Goal: Task Accomplishment & Management: Use online tool/utility

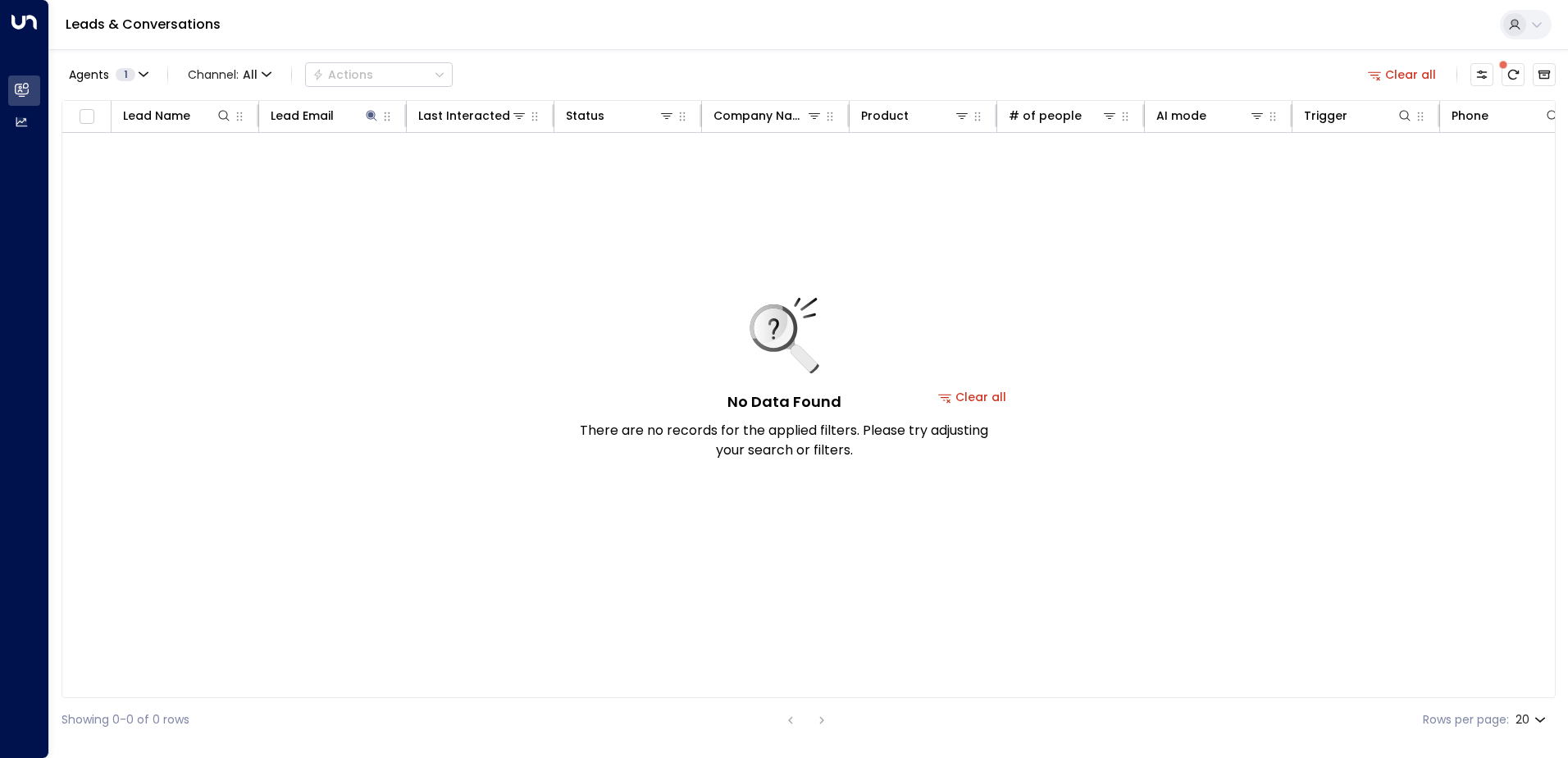
click at [1409, 76] on button "Clear all" at bounding box center [1402, 74] width 82 height 23
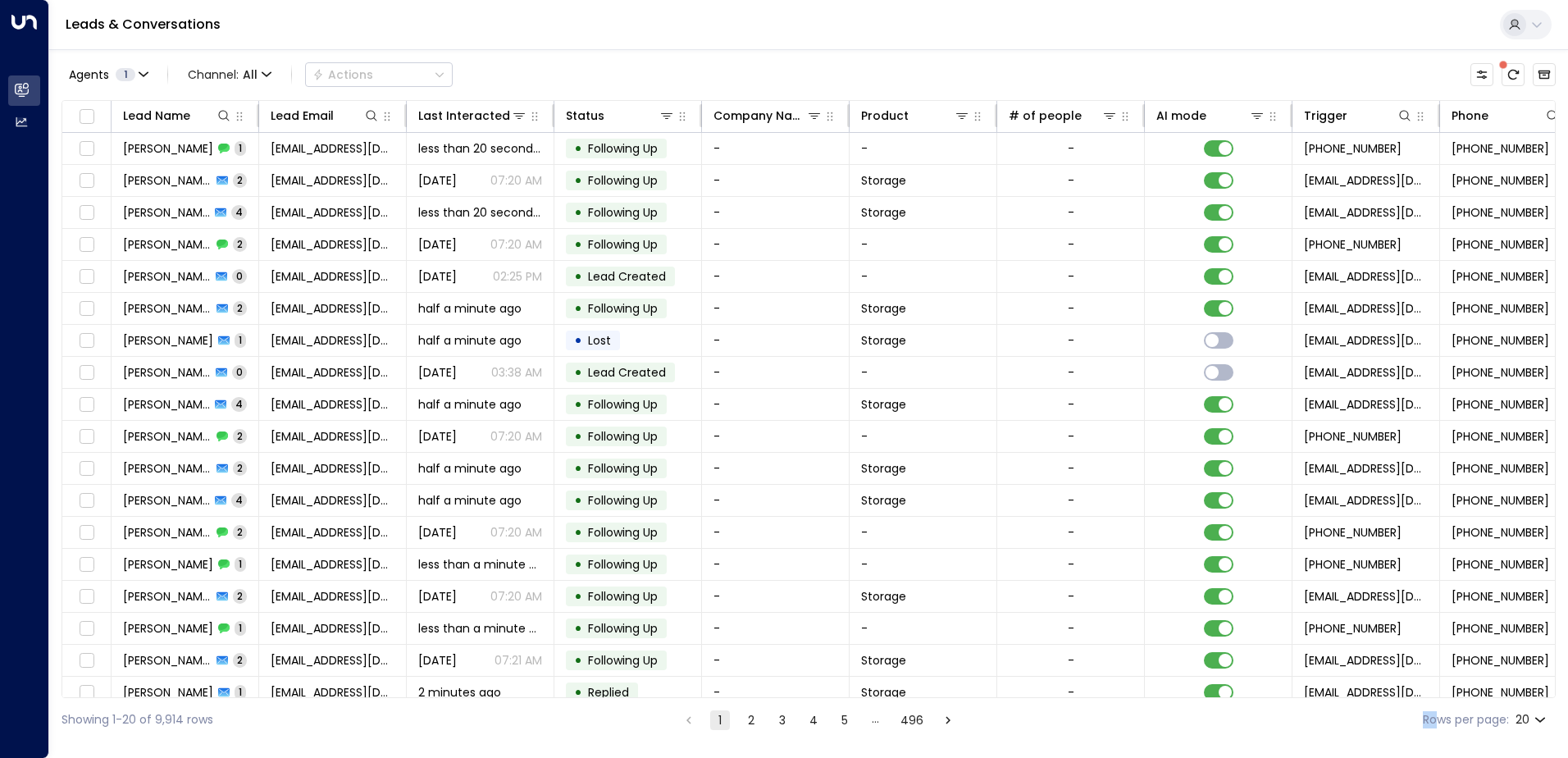
drag, startPoint x: 1253, startPoint y: 698, endPoint x: 1440, endPoint y: 700, distance: 187.0
click at [1440, 700] on div "Showing 1-20 of 9,914 rows 1 2 3 4 5 … 496 Rows per page: 20 **" at bounding box center [808, 720] width 1494 height 43
drag, startPoint x: 1440, startPoint y: 700, endPoint x: 1421, endPoint y: 697, distance: 19.2
click at [1421, 698] on div "Showing 1-20 of 9,914 rows 1 2 3 4 5 … 496 Rows per page: 20 **" at bounding box center [808, 720] width 1494 height 43
click at [683, 17] on div "Leads & Conversations" at bounding box center [809, 25] width 1519 height 50
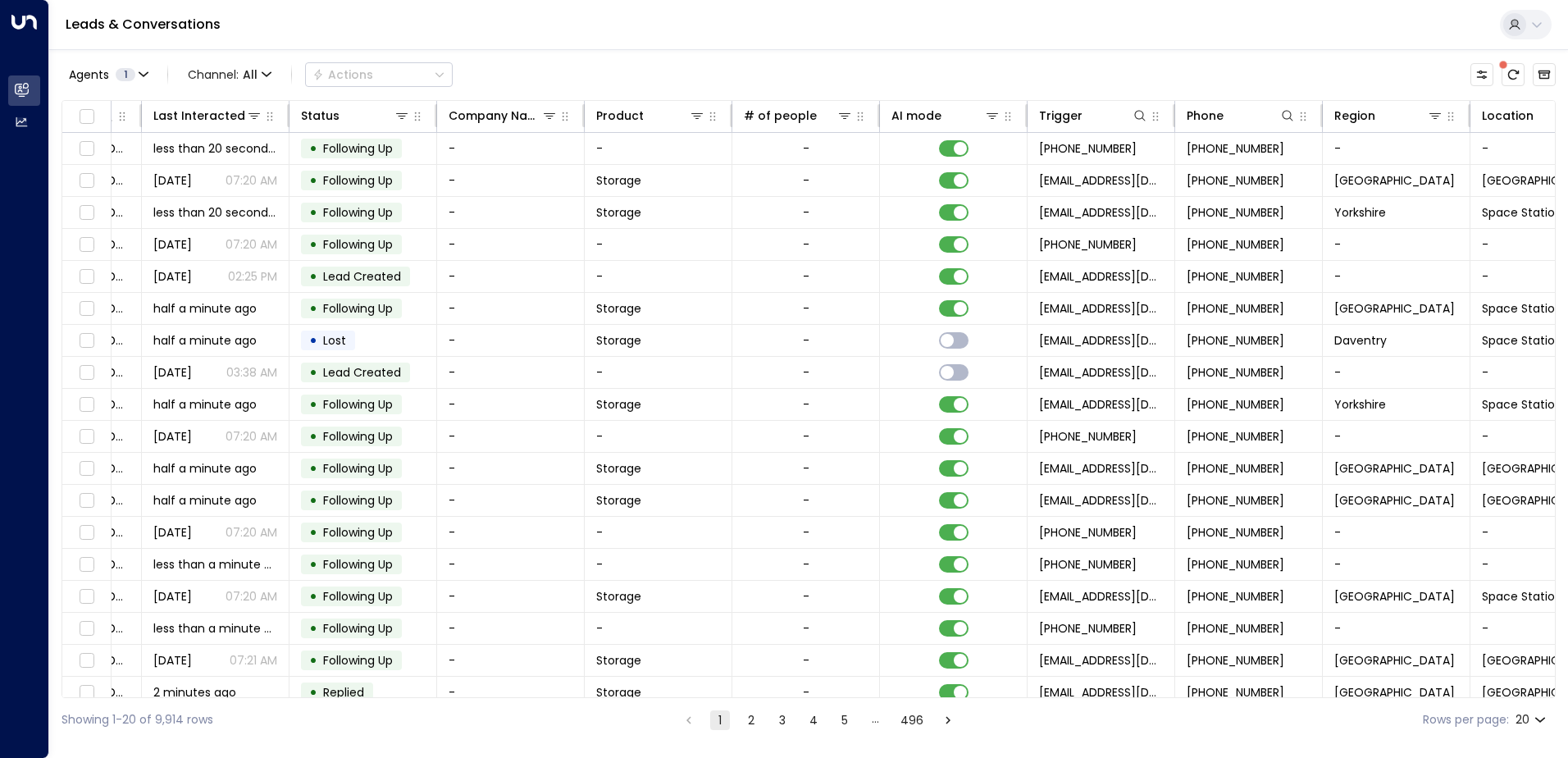
scroll to position [0, 335]
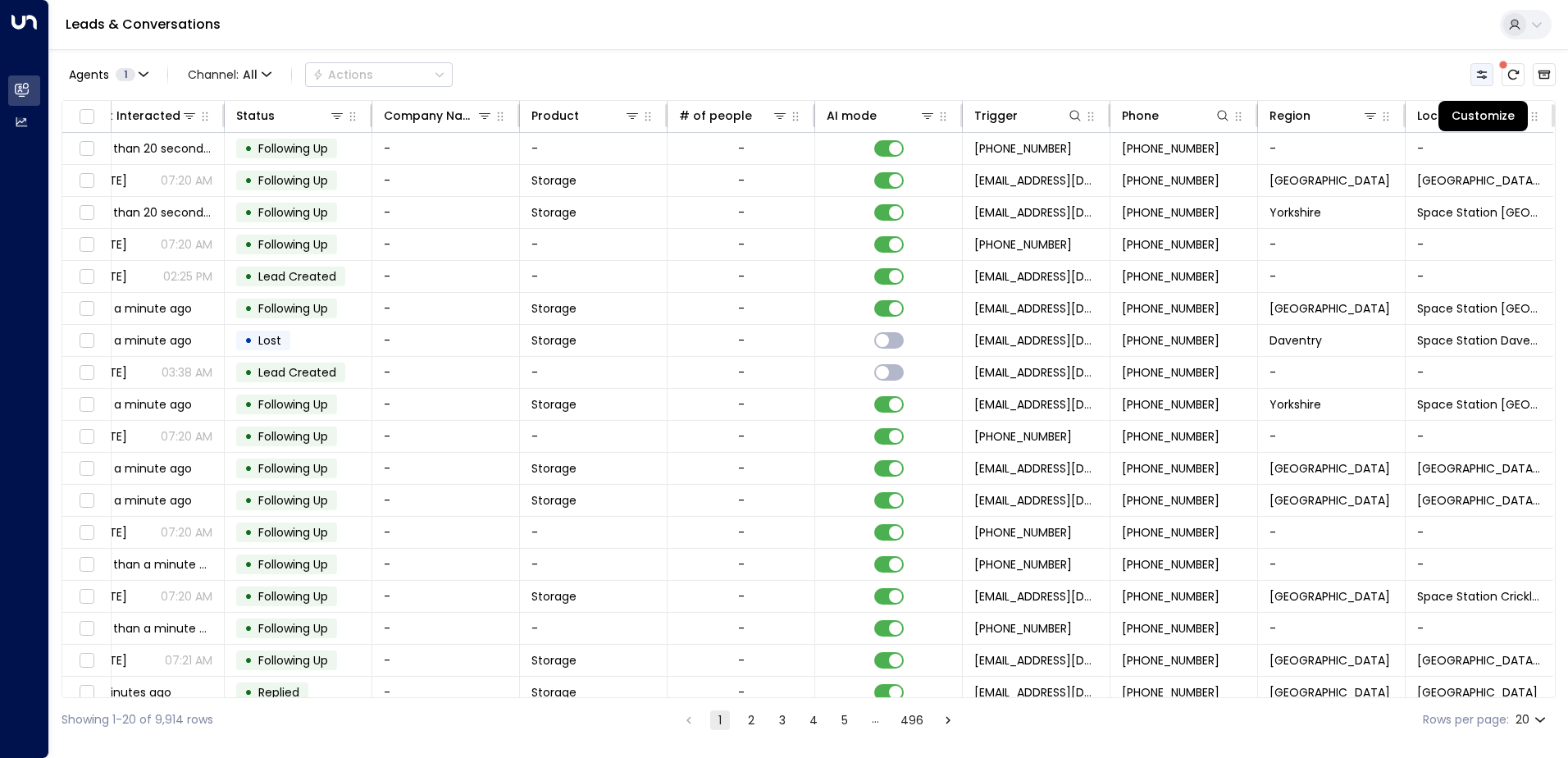
click at [1480, 74] on icon "Customize" at bounding box center [1481, 74] width 13 height 13
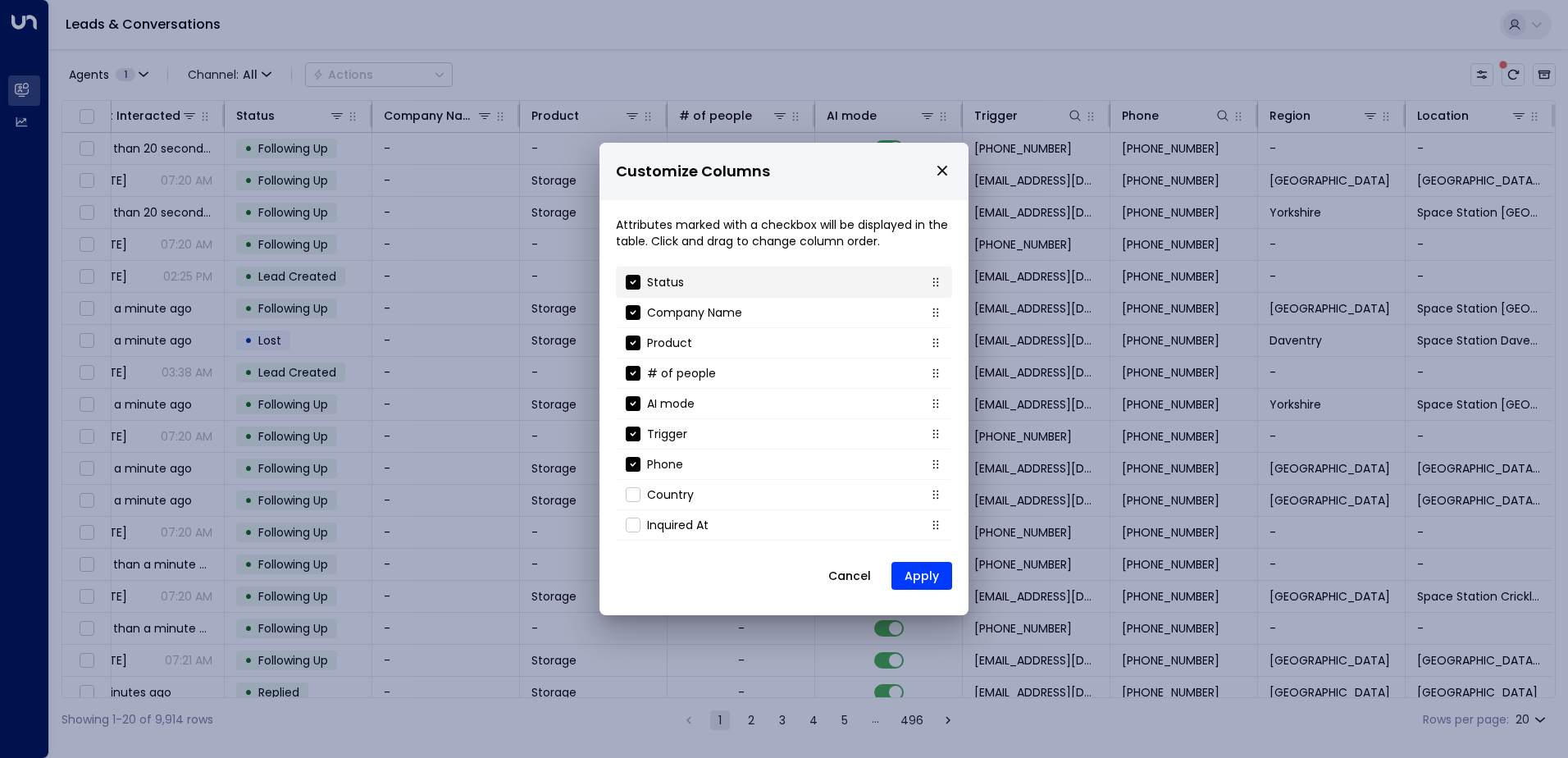
scroll to position [0, 0]
click at [859, 577] on button "Cancel" at bounding box center [850, 576] width 71 height 30
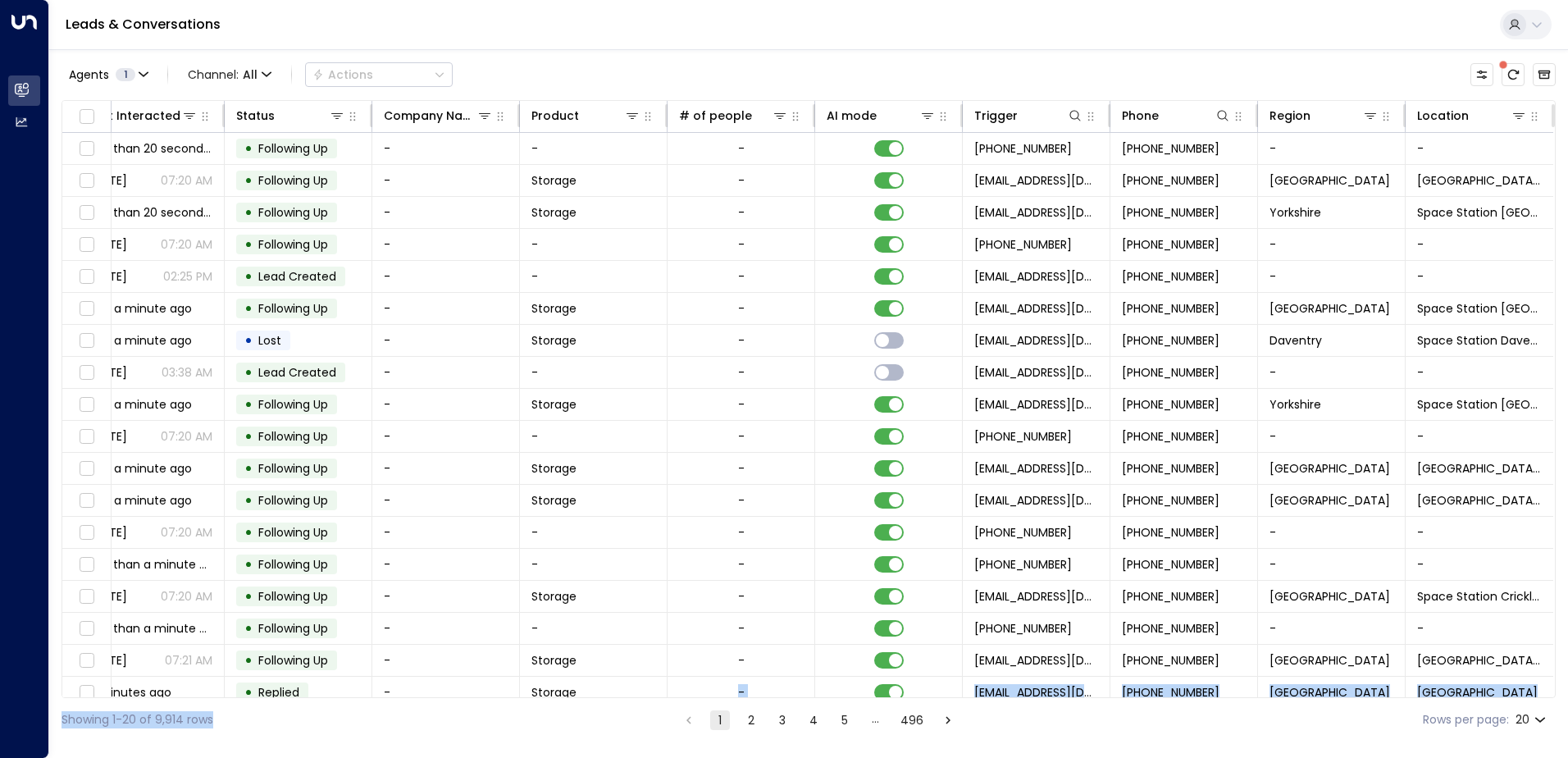
drag, startPoint x: 683, startPoint y: 697, endPoint x: 337, endPoint y: 707, distance: 346.1
click at [337, 707] on div "Agents 1 Channel: All Actions Lead Name Lead Email Last Interacted Status Compa…" at bounding box center [808, 396] width 1494 height 692
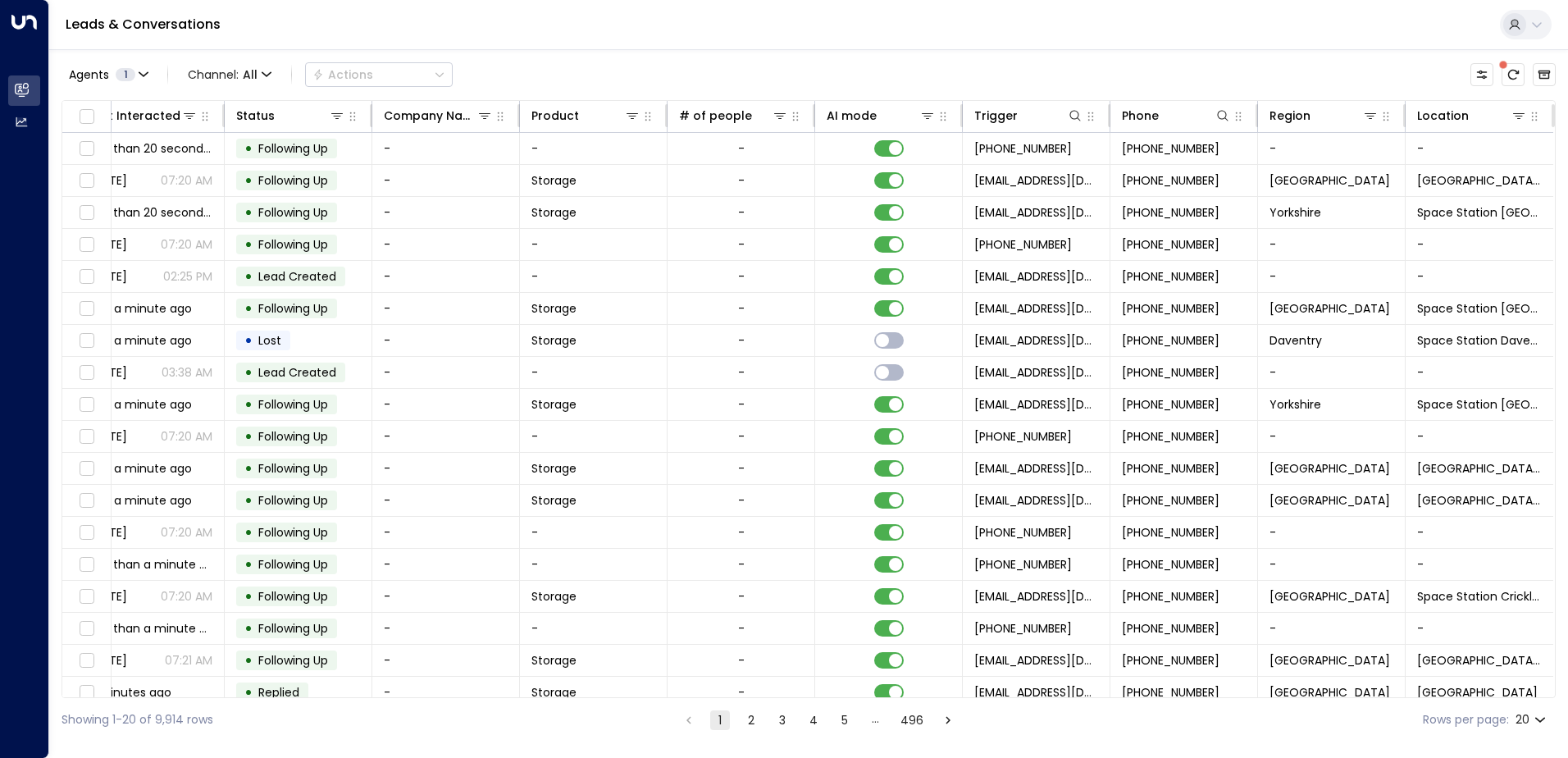
drag, startPoint x: 337, startPoint y: 707, endPoint x: 262, endPoint y: 697, distance: 75.7
click at [263, 697] on div "Lead Name Lead Email Last Interacted Status Company Name Product # of people AI…" at bounding box center [808, 399] width 1494 height 599
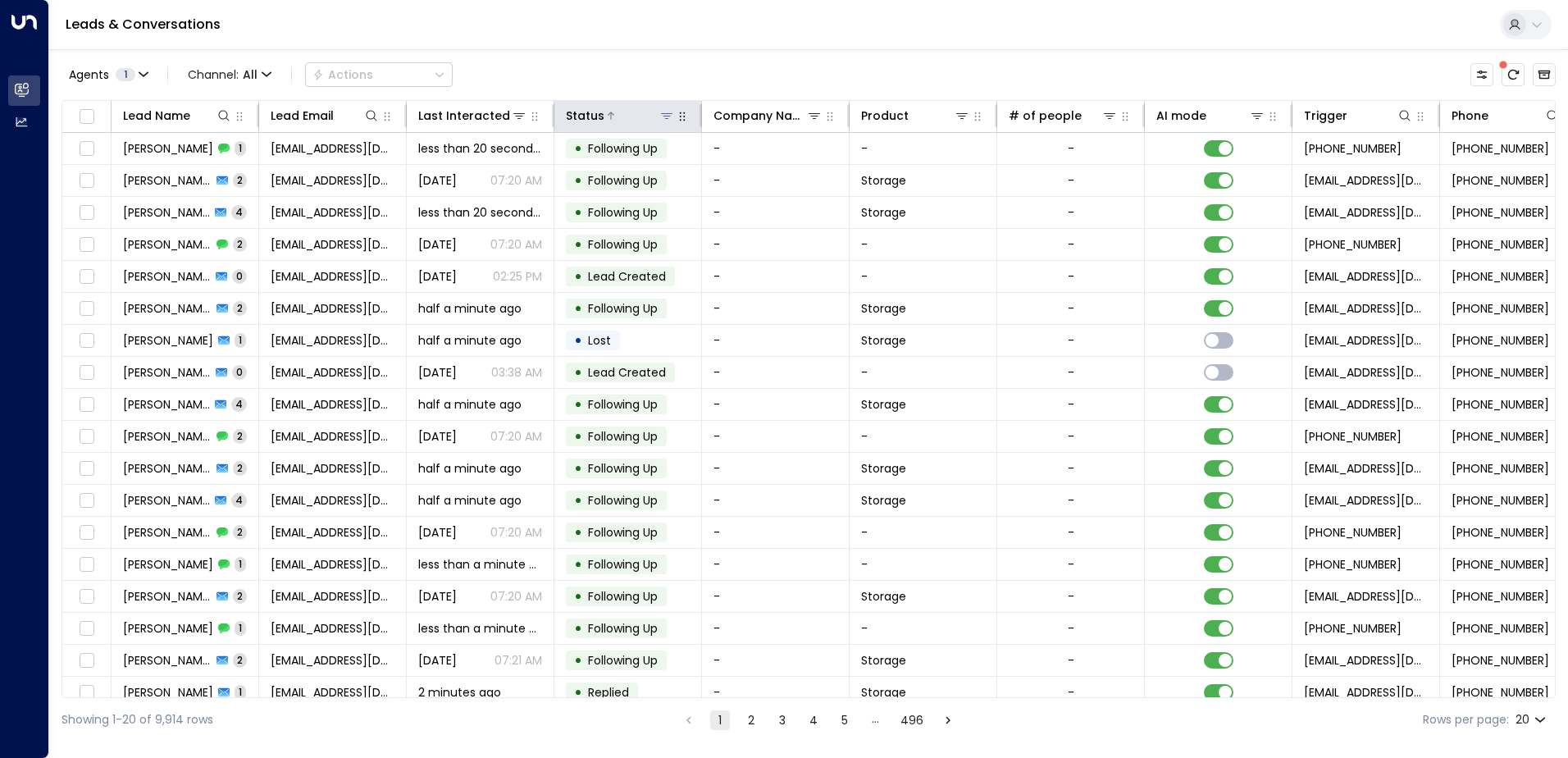
click at [669, 113] on icon at bounding box center [666, 116] width 11 height 6
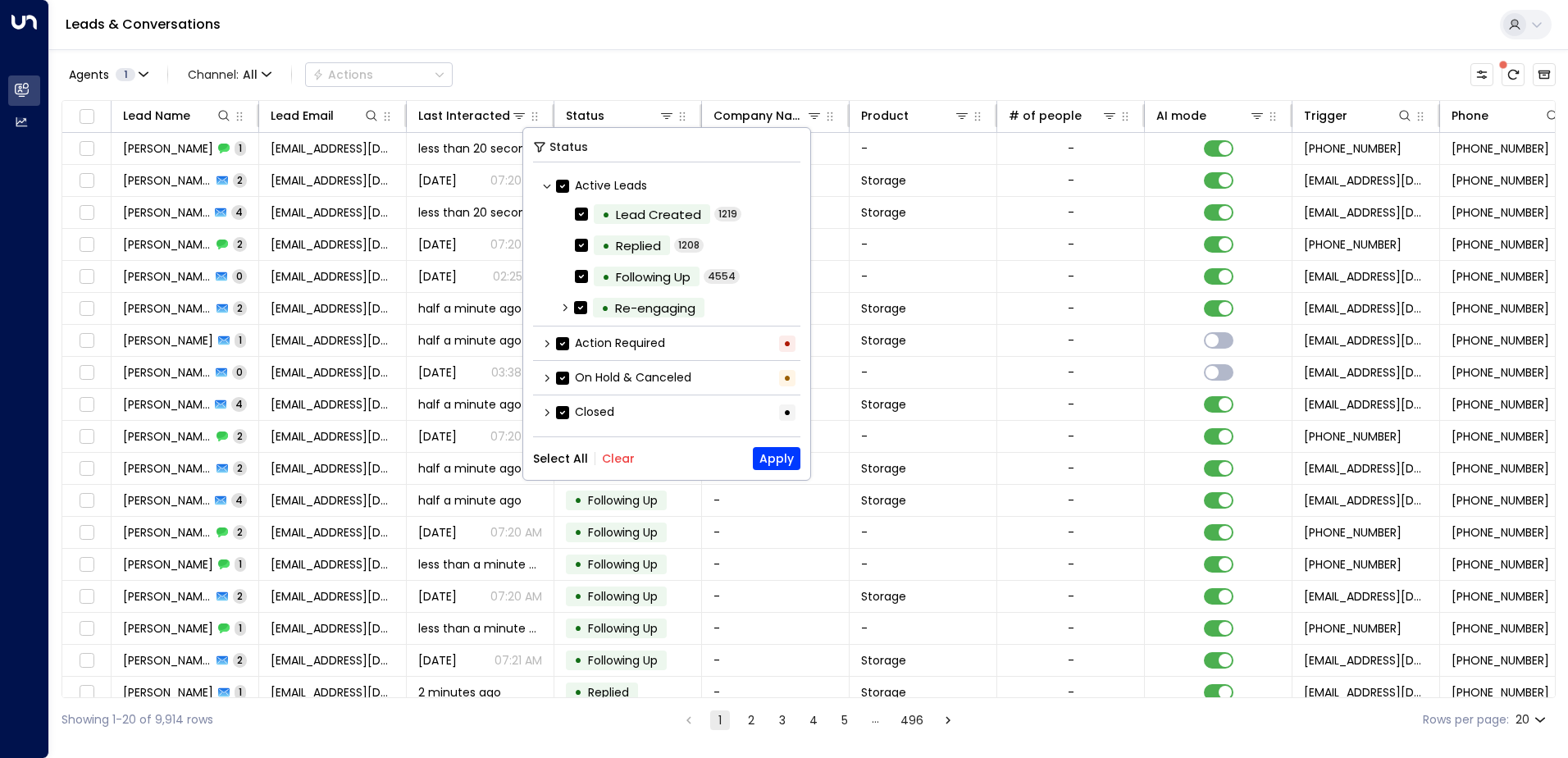
click at [612, 455] on button "Clear" at bounding box center [618, 458] width 32 height 13
click at [775, 453] on button "Apply" at bounding box center [776, 458] width 48 height 23
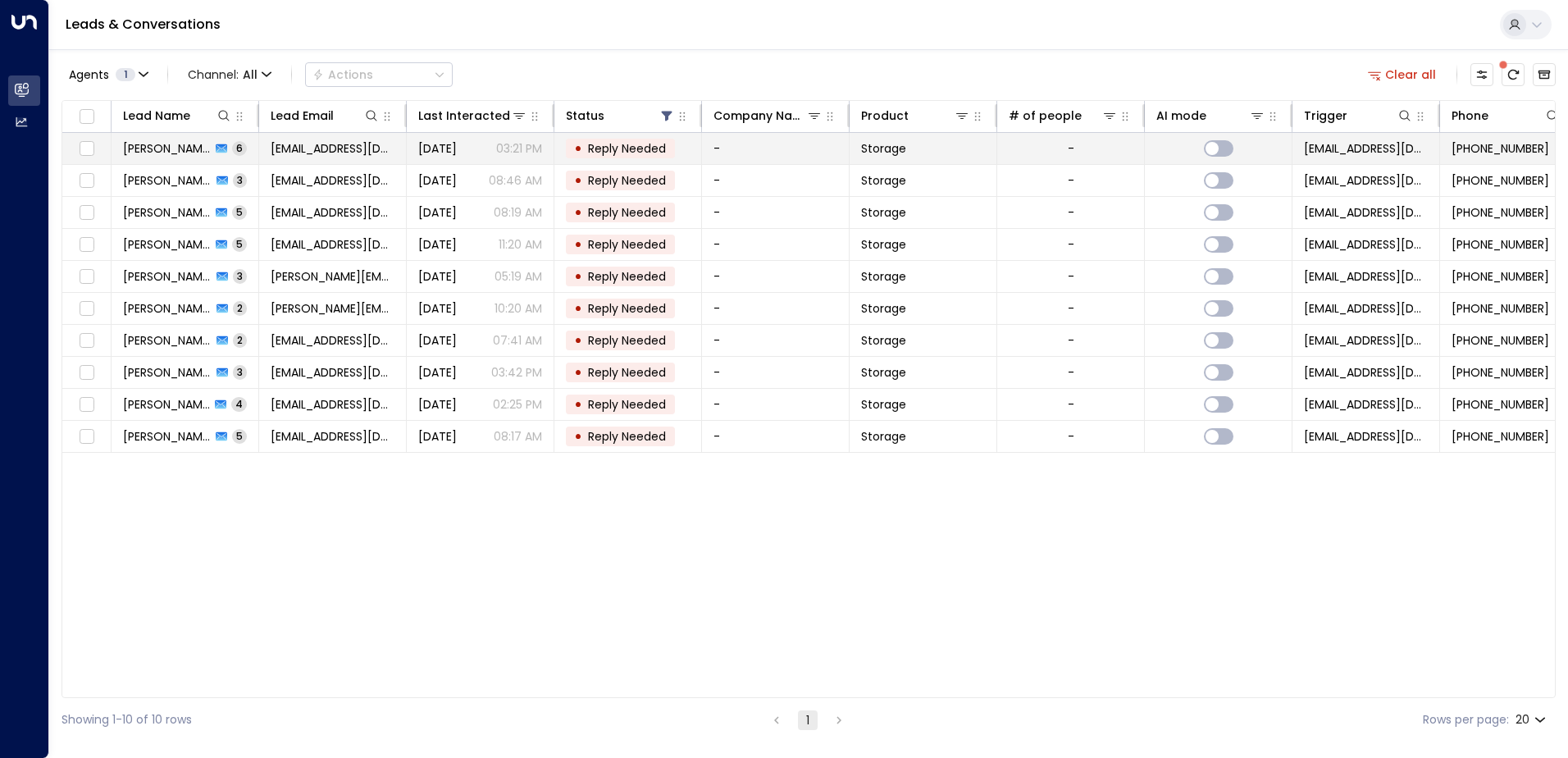
click at [457, 153] on span "[DATE]" at bounding box center [437, 148] width 38 height 16
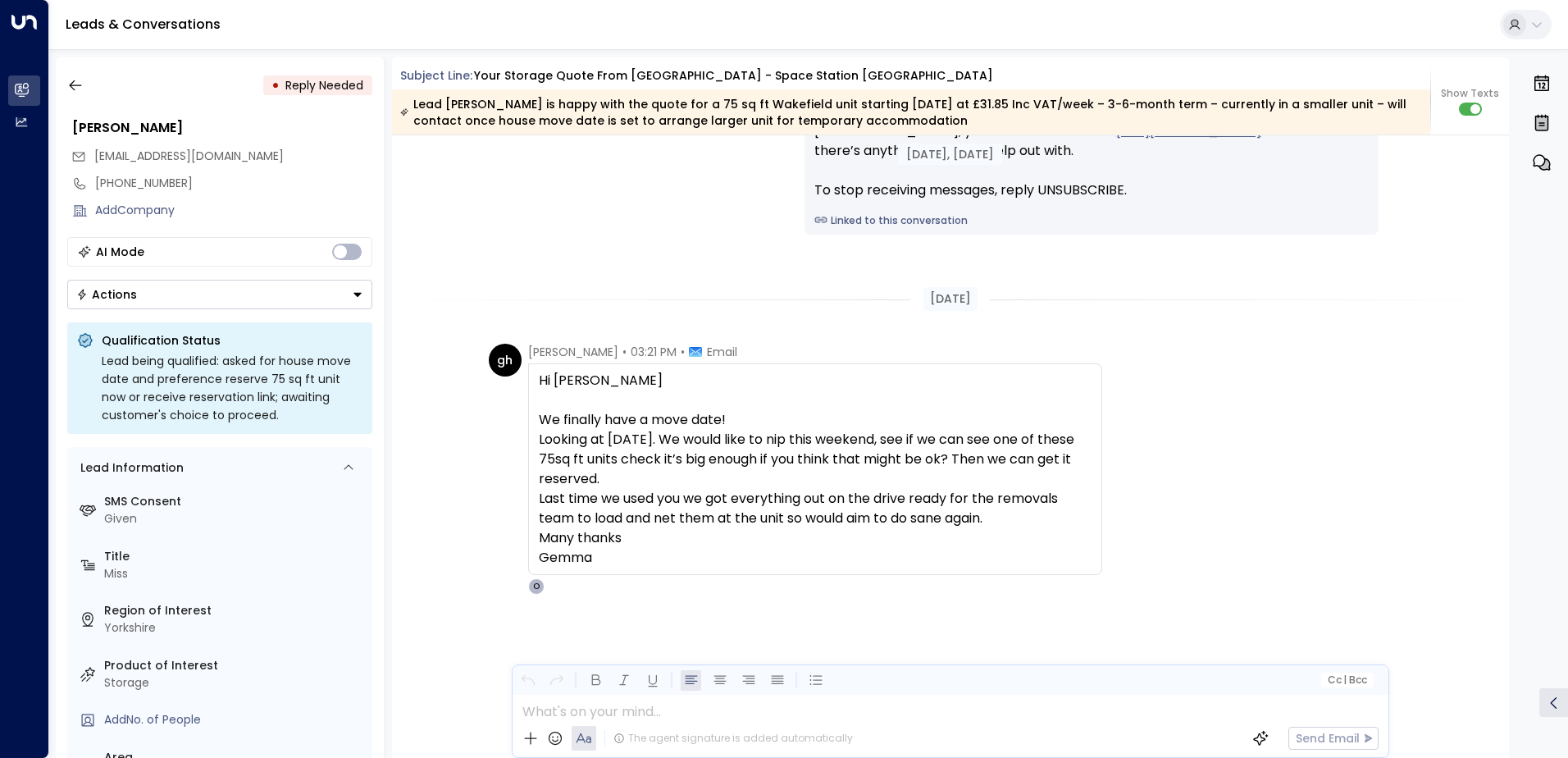
scroll to position [3055, 0]
click at [707, 715] on div at bounding box center [949, 707] width 874 height 25
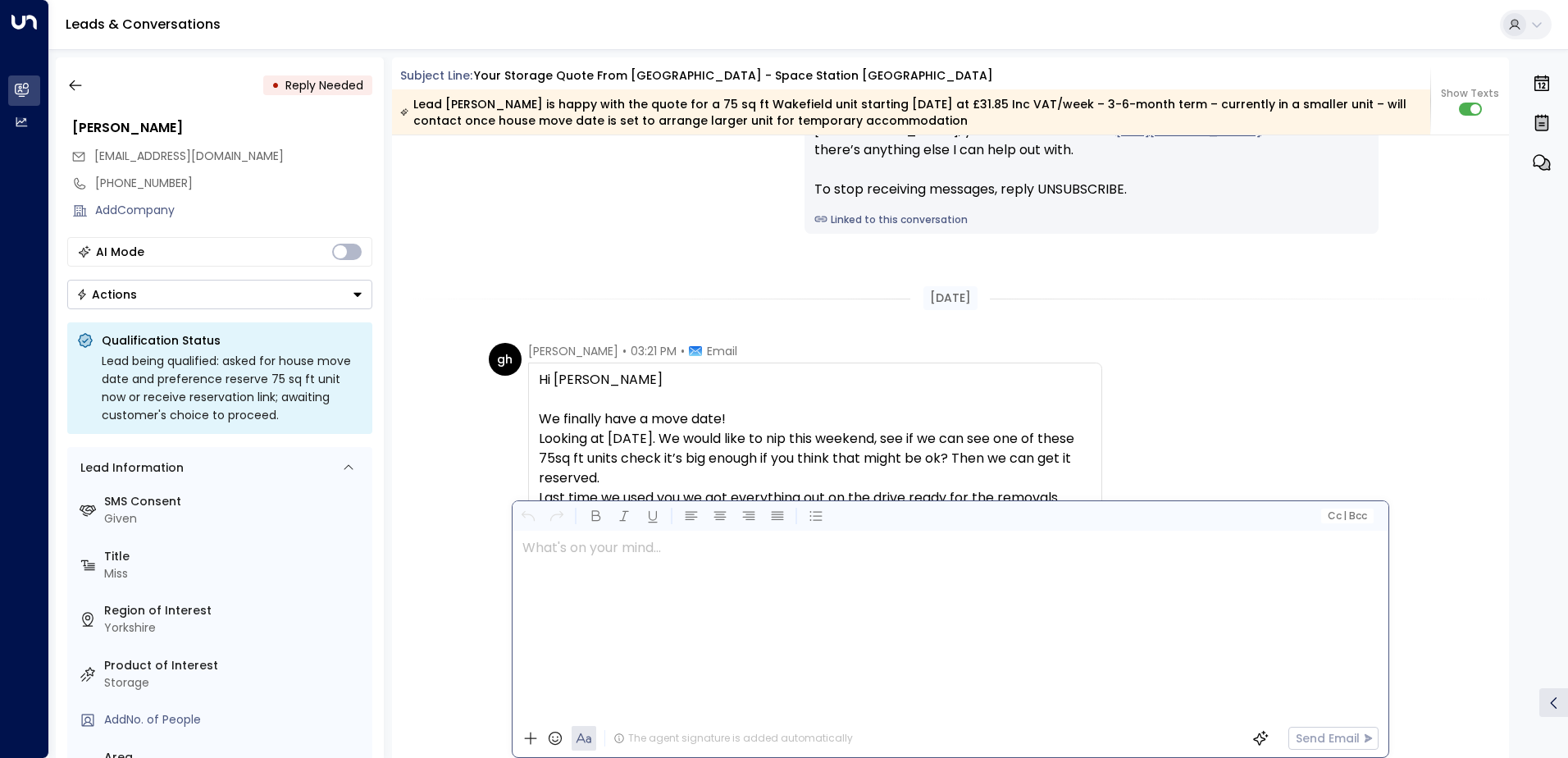
click at [1251, 419] on div "gh [PERSON_NAME] • 03:21 PM • Email Hi [PERSON_NAME] We finally have a move dat…" at bounding box center [954, 468] width 929 height 251
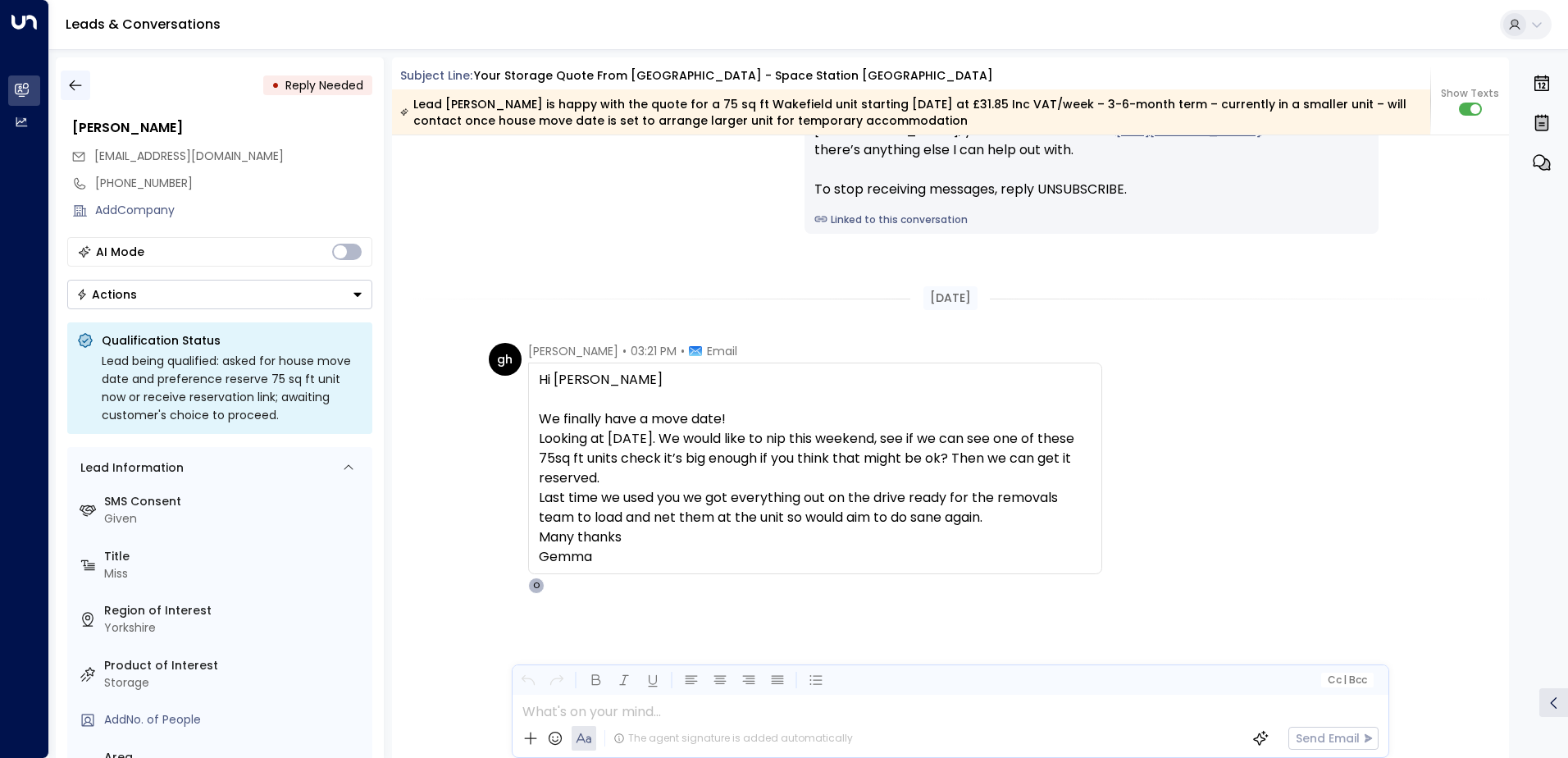
click at [76, 84] on icon "button" at bounding box center [75, 84] width 16 height 16
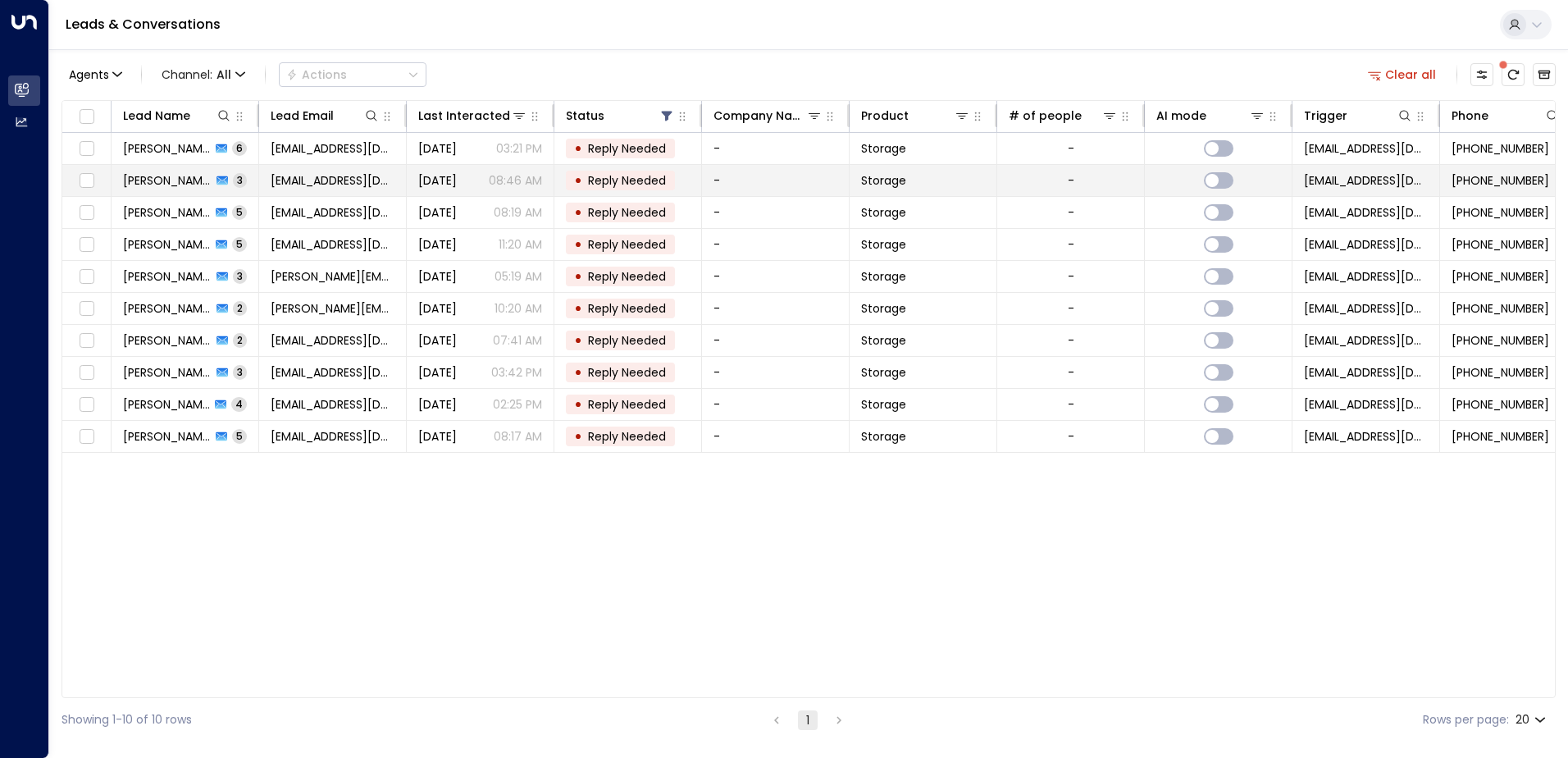
click at [457, 181] on span "[DATE]" at bounding box center [437, 180] width 38 height 16
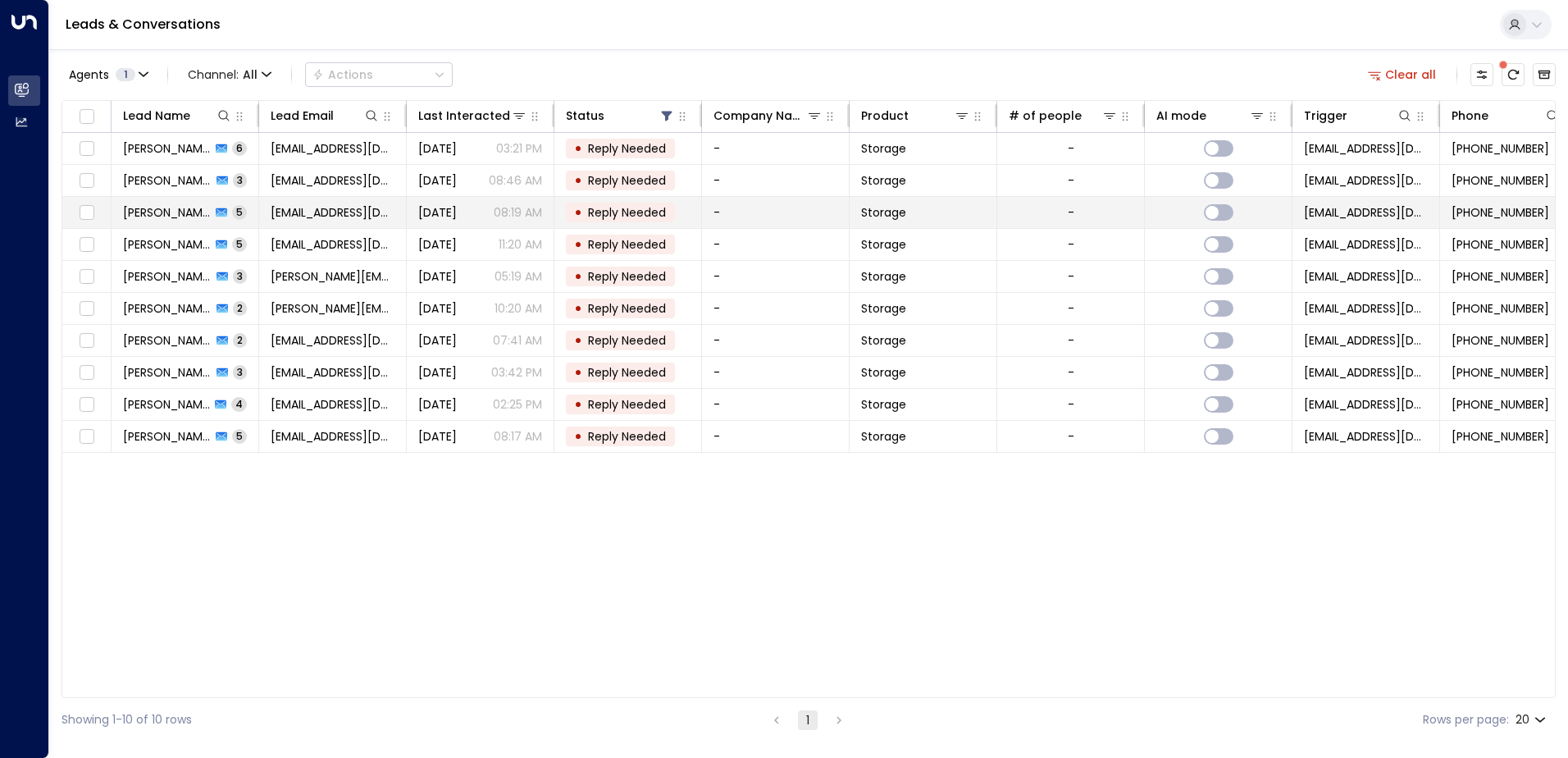
click at [292, 210] on span "[EMAIL_ADDRESS][DOMAIN_NAME]" at bounding box center [332, 212] width 124 height 16
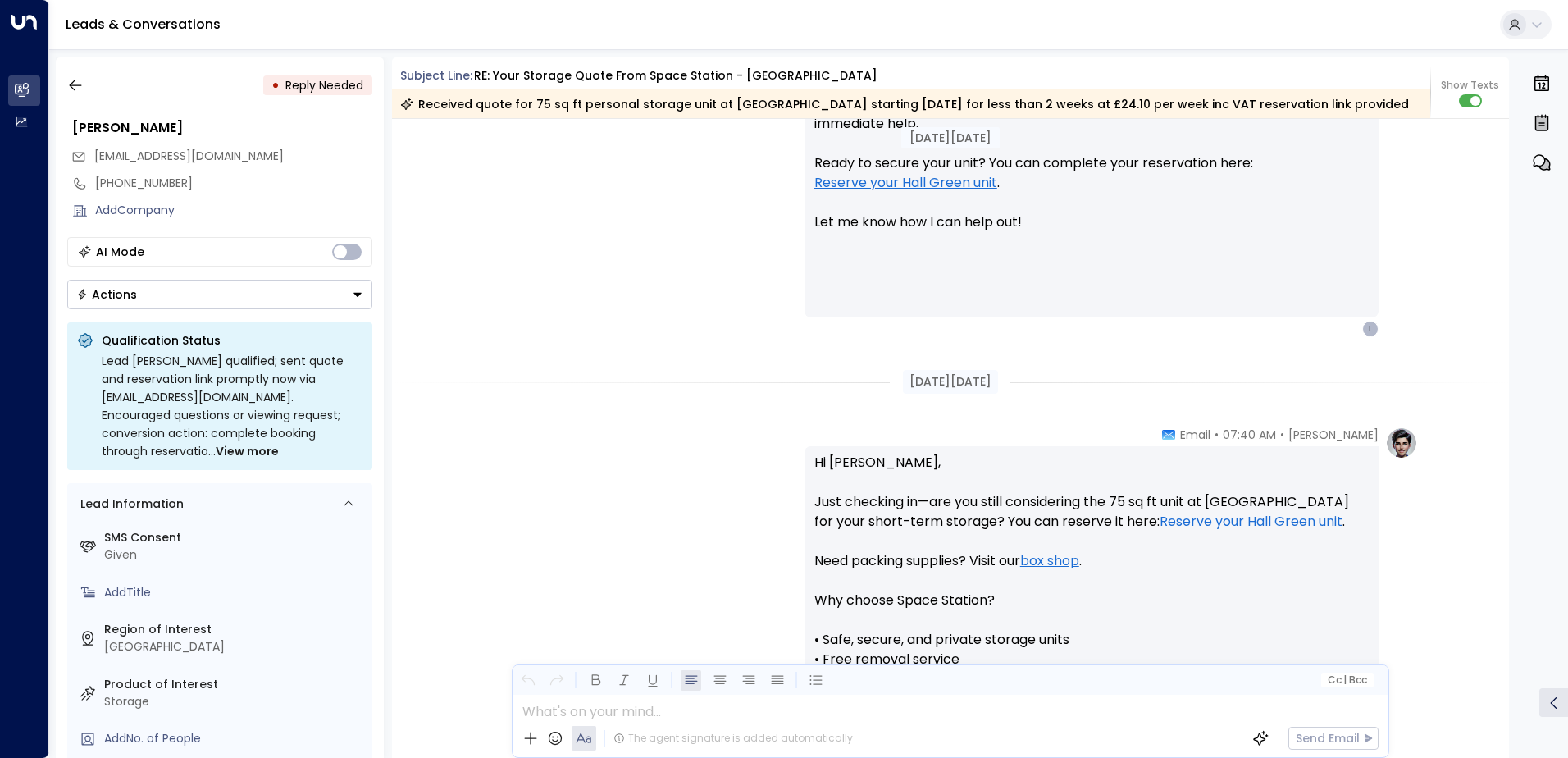
scroll to position [605, 0]
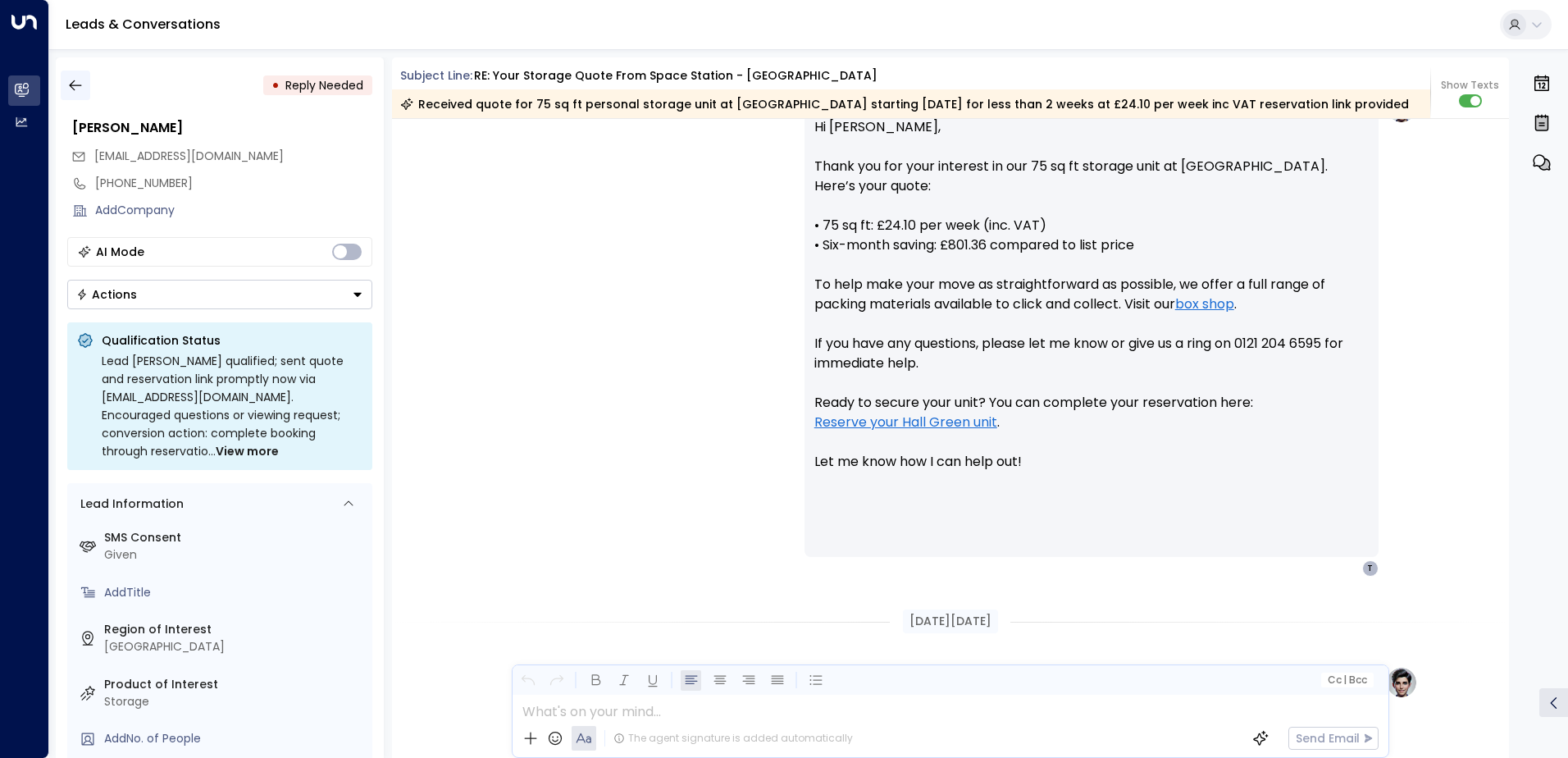
click at [76, 86] on icon "button" at bounding box center [75, 84] width 16 height 16
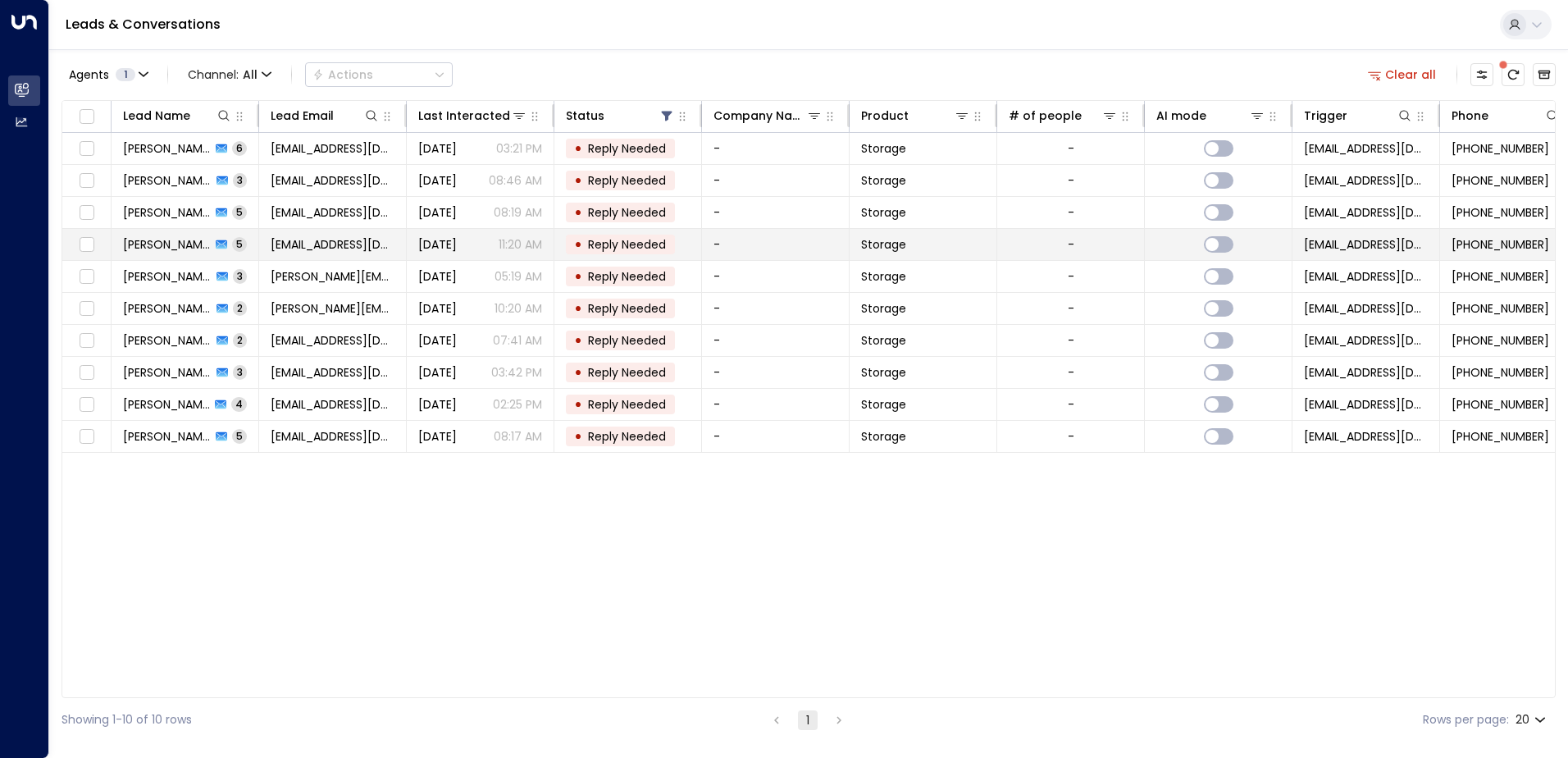
click at [183, 247] on span "[PERSON_NAME]" at bounding box center [166, 244] width 88 height 16
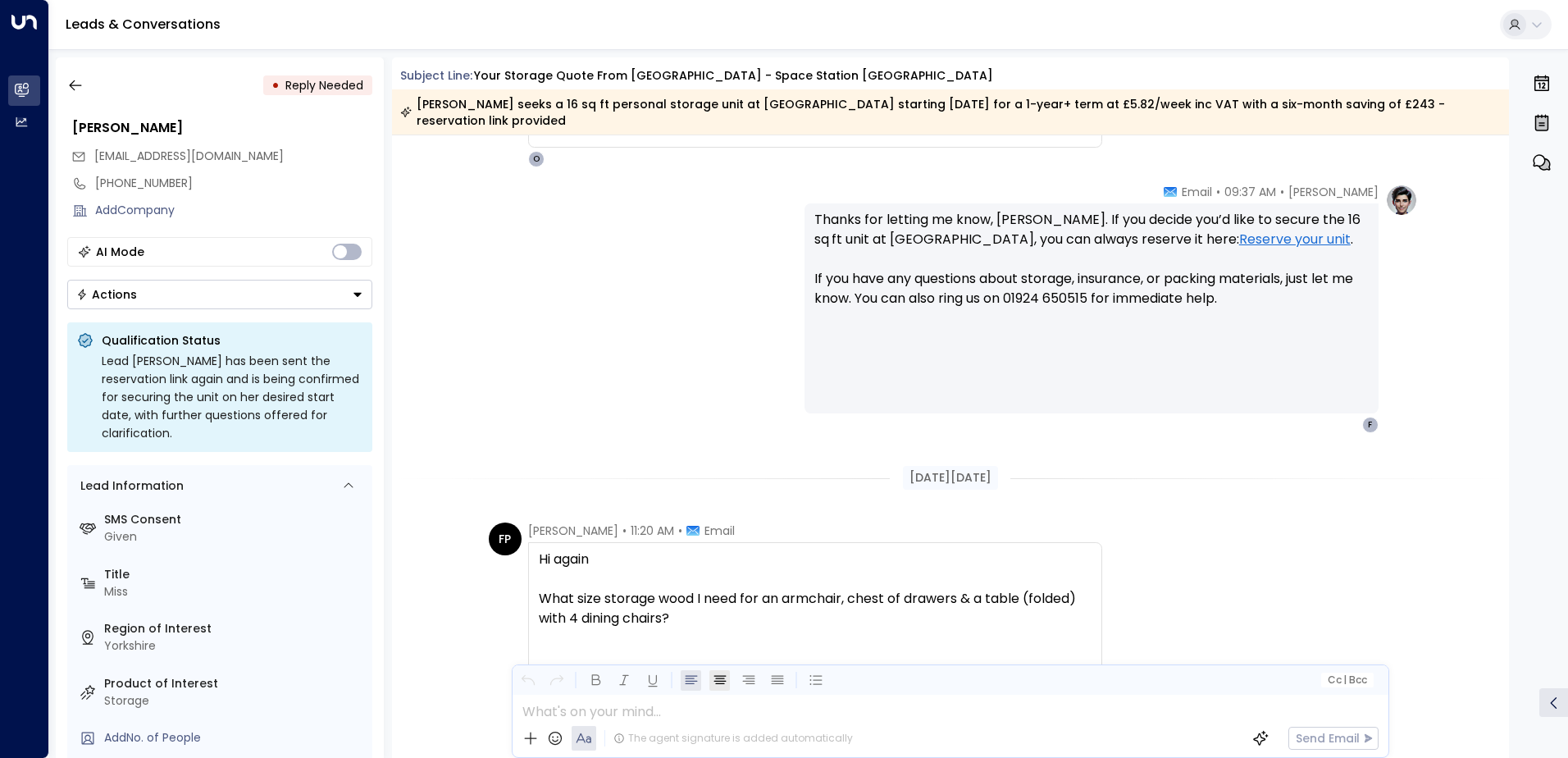
scroll to position [1880, 0]
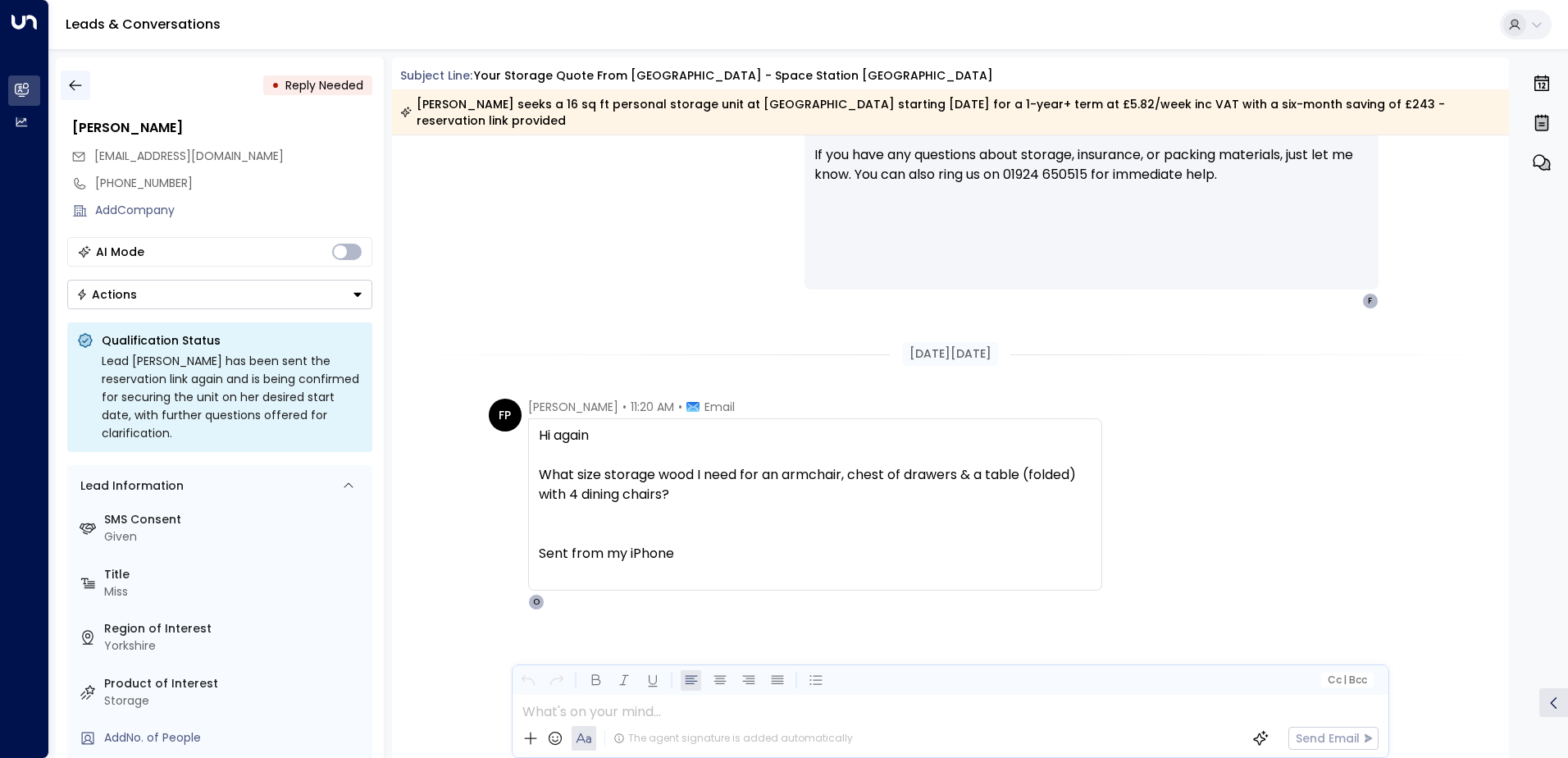
click at [76, 88] on icon "button" at bounding box center [75, 84] width 16 height 16
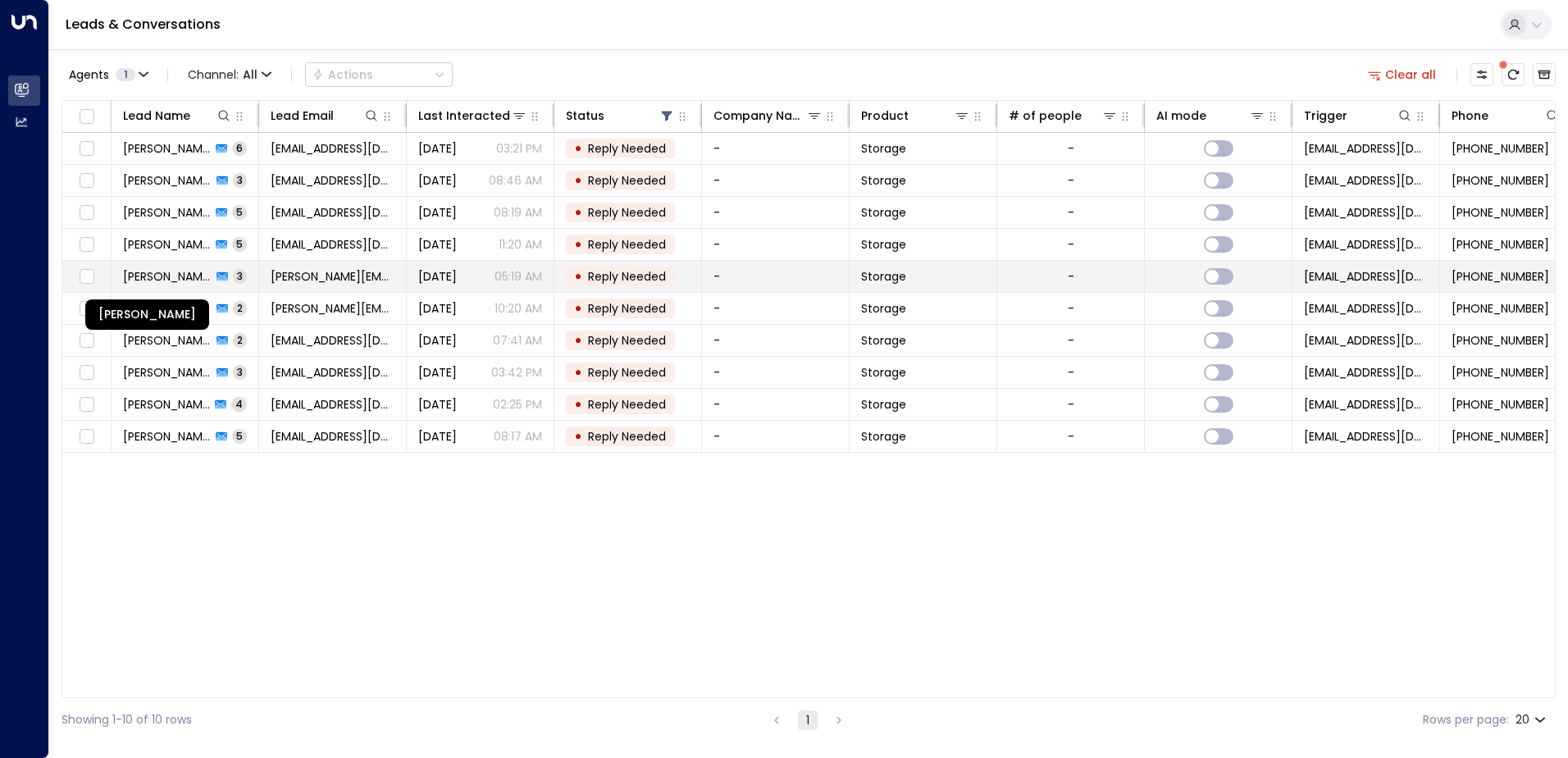
click at [186, 272] on span "[PERSON_NAME]" at bounding box center [167, 276] width 89 height 16
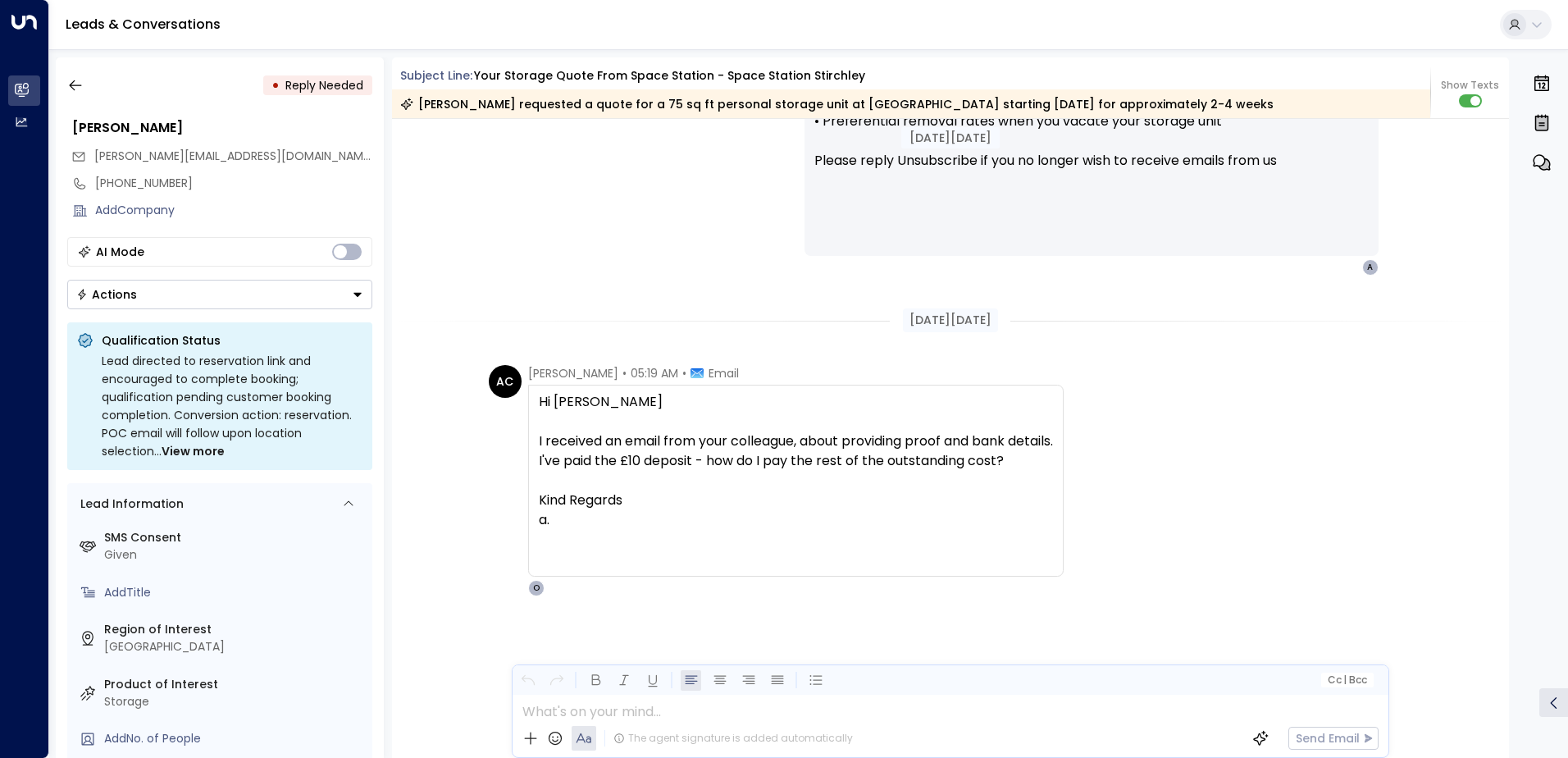
scroll to position [1773, 0]
click at [75, 81] on icon "button" at bounding box center [75, 84] width 16 height 16
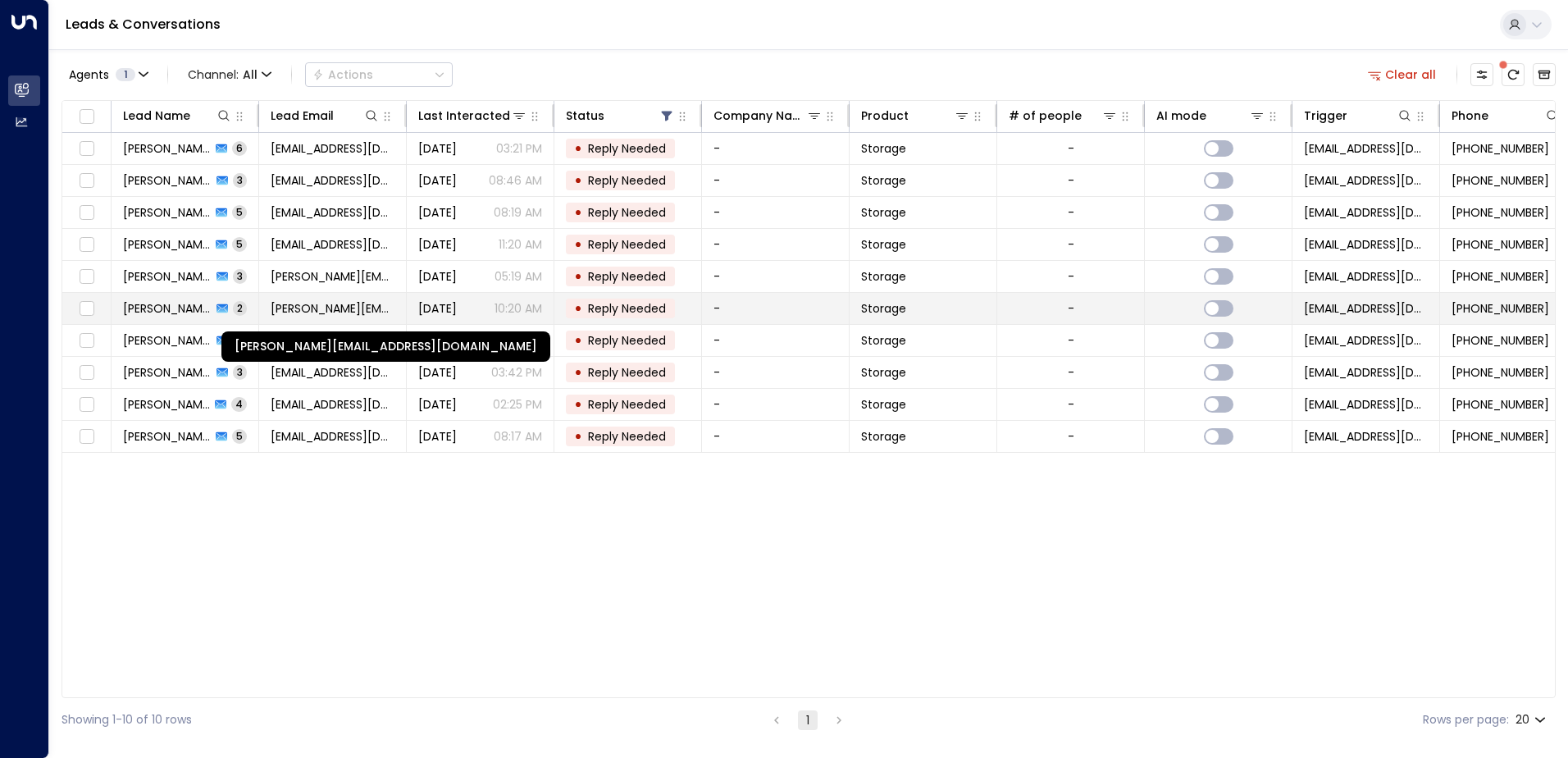
click at [288, 311] on span "[PERSON_NAME][EMAIL_ADDRESS][DOMAIN_NAME]" at bounding box center [332, 308] width 124 height 16
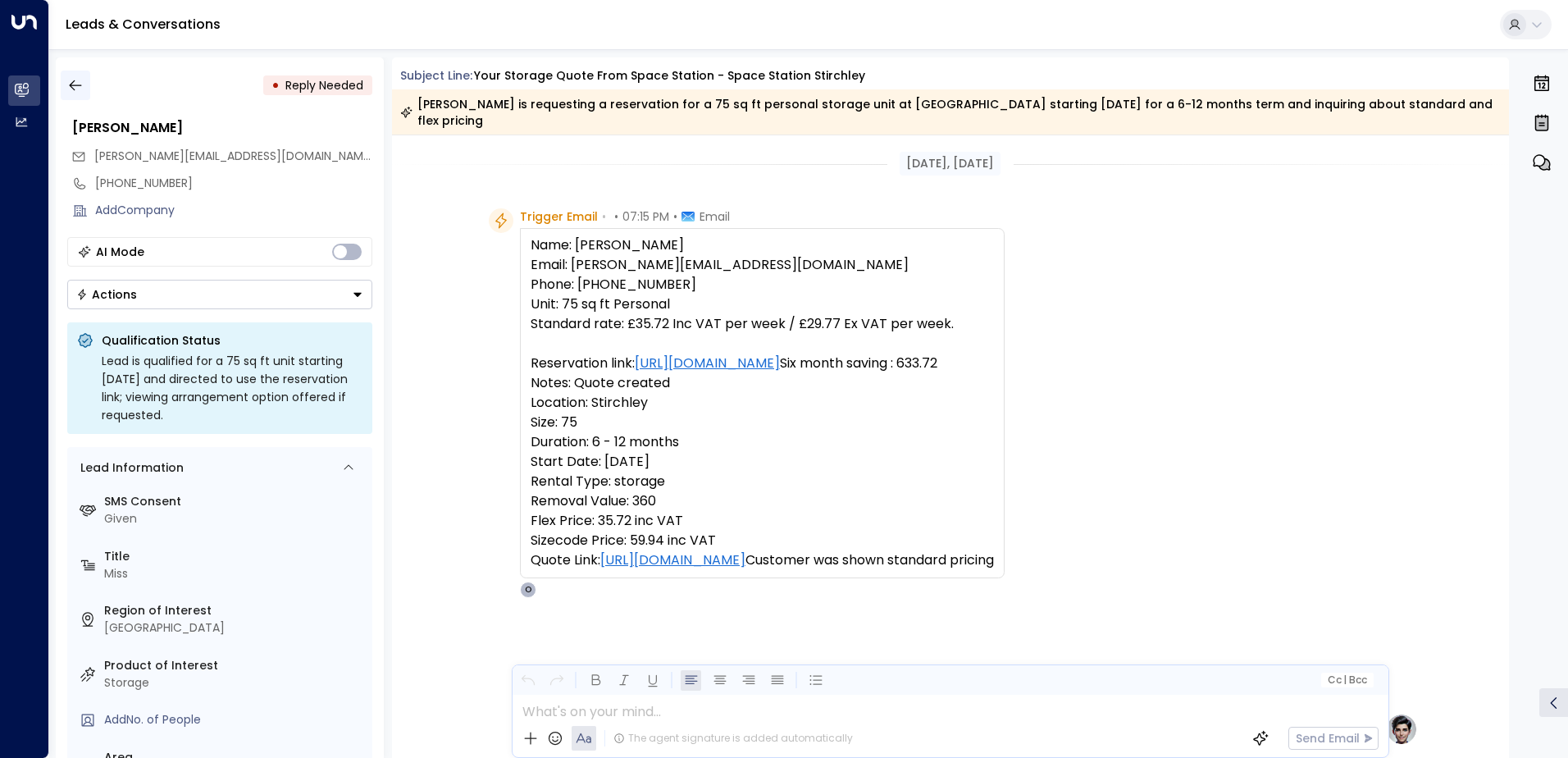
click at [79, 84] on icon "button" at bounding box center [75, 84] width 16 height 16
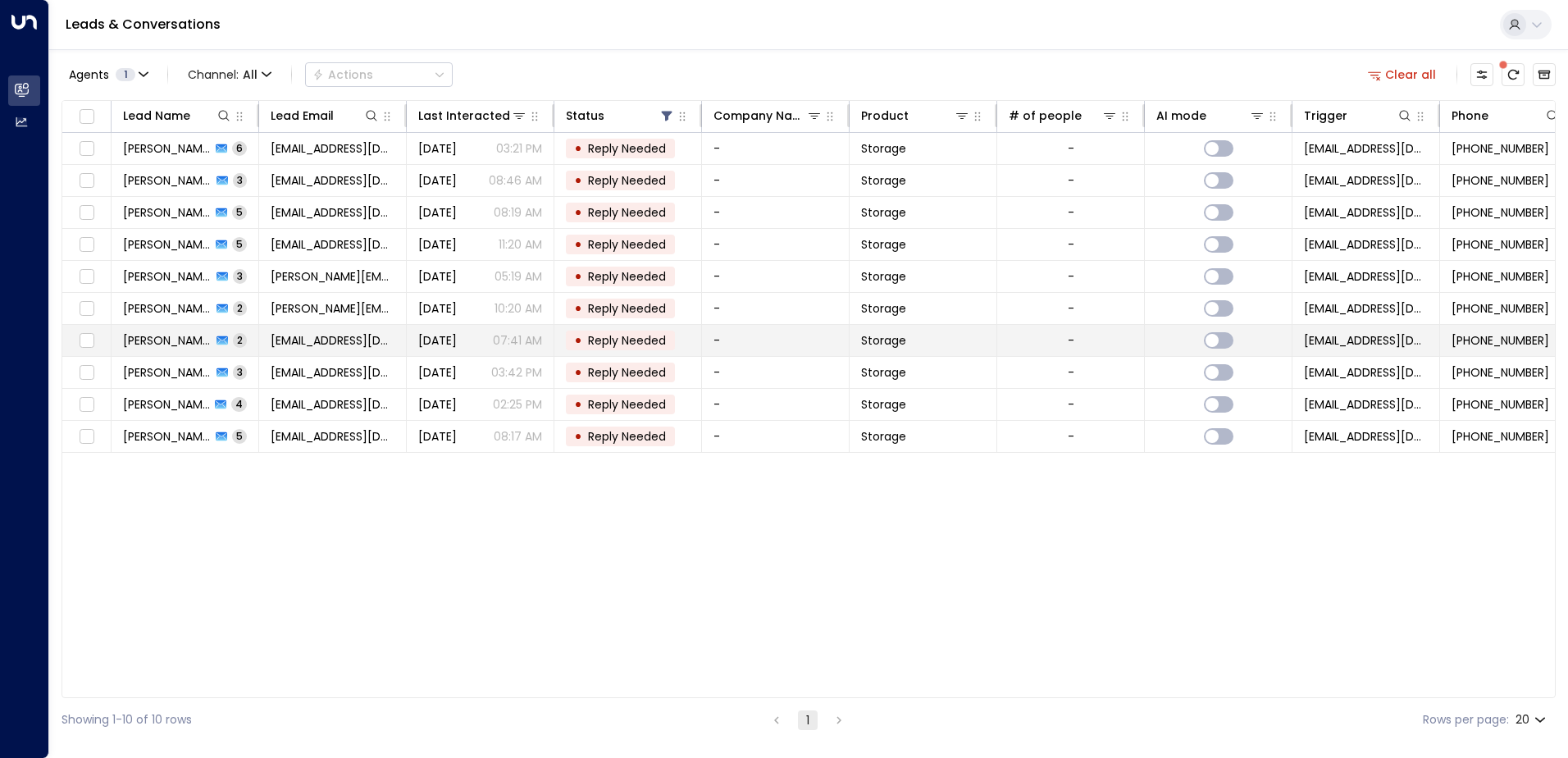
click at [157, 345] on span "[PERSON_NAME]" at bounding box center [167, 340] width 89 height 16
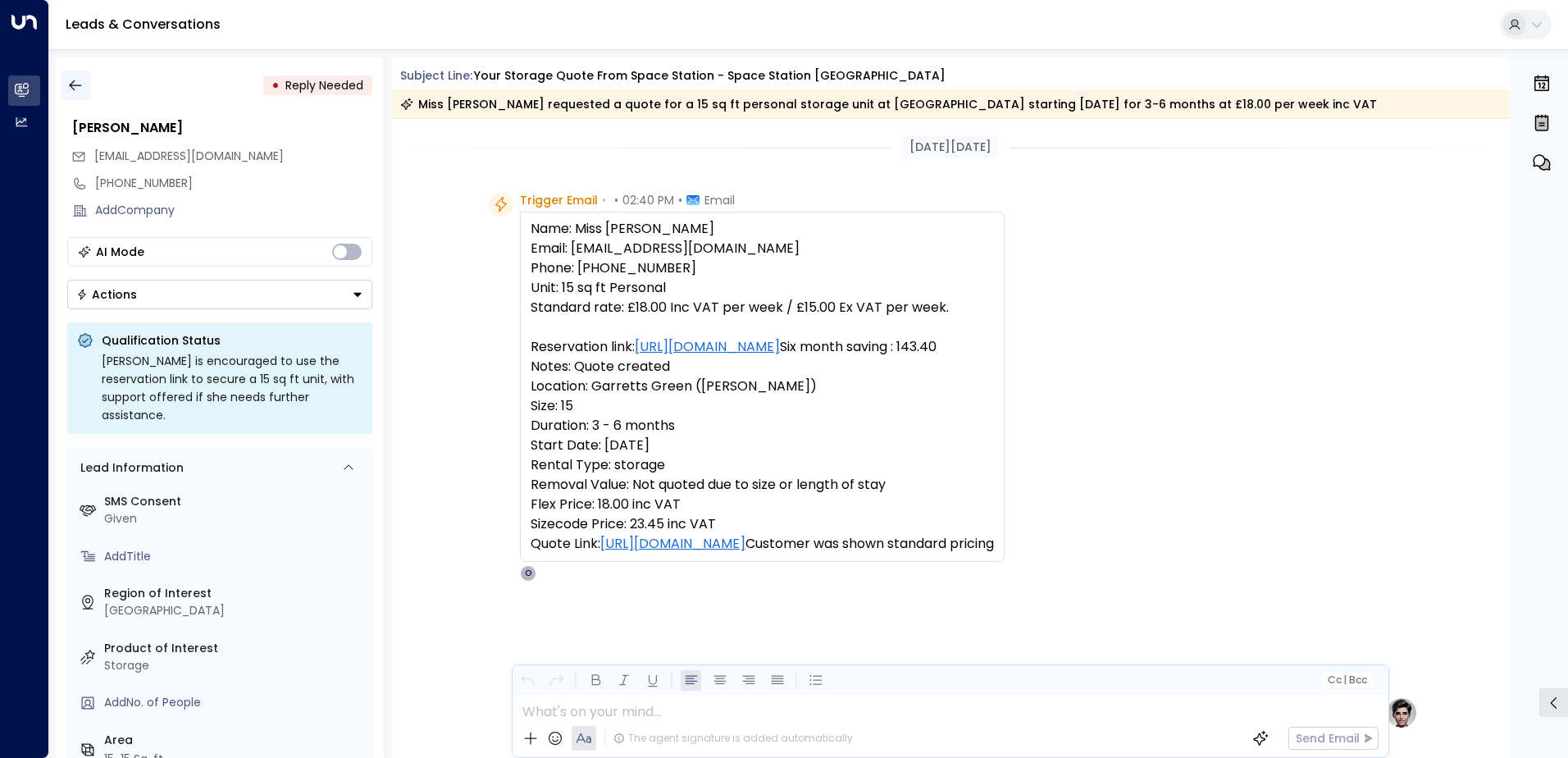
click at [79, 84] on icon "button" at bounding box center [75, 84] width 16 height 16
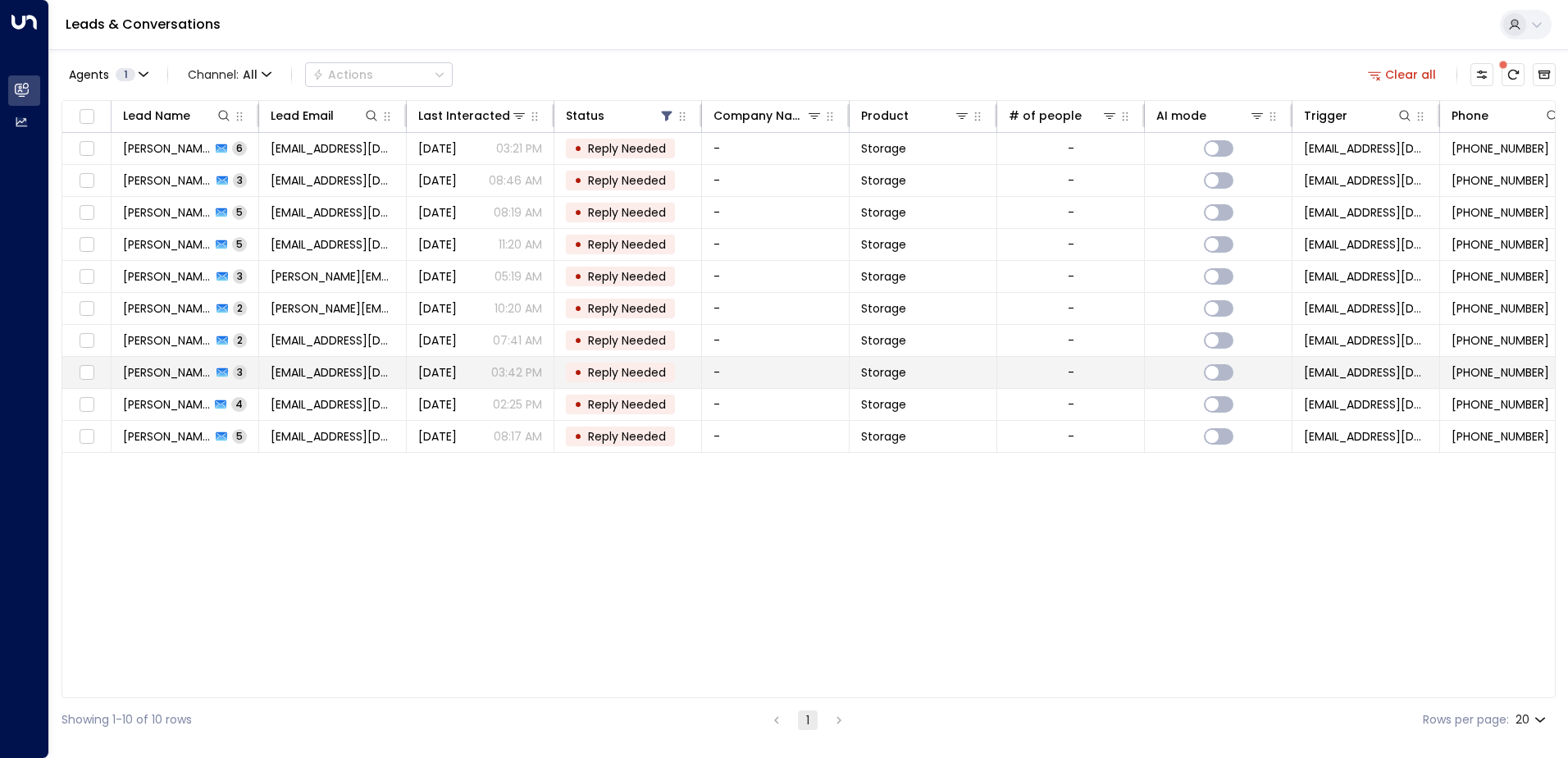
click at [164, 376] on span "[PERSON_NAME]" at bounding box center [167, 372] width 89 height 16
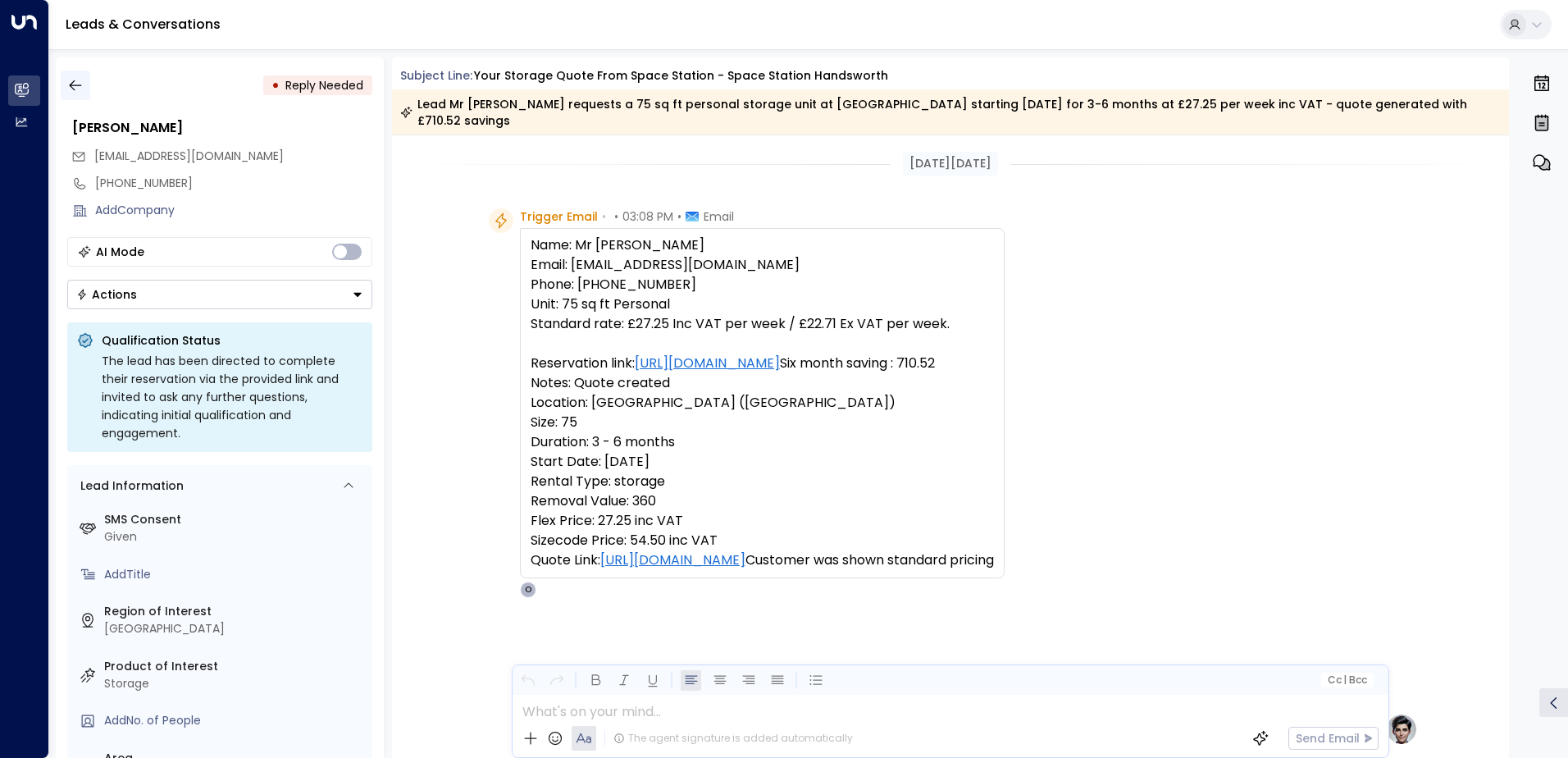
click at [77, 80] on icon "button" at bounding box center [75, 84] width 16 height 16
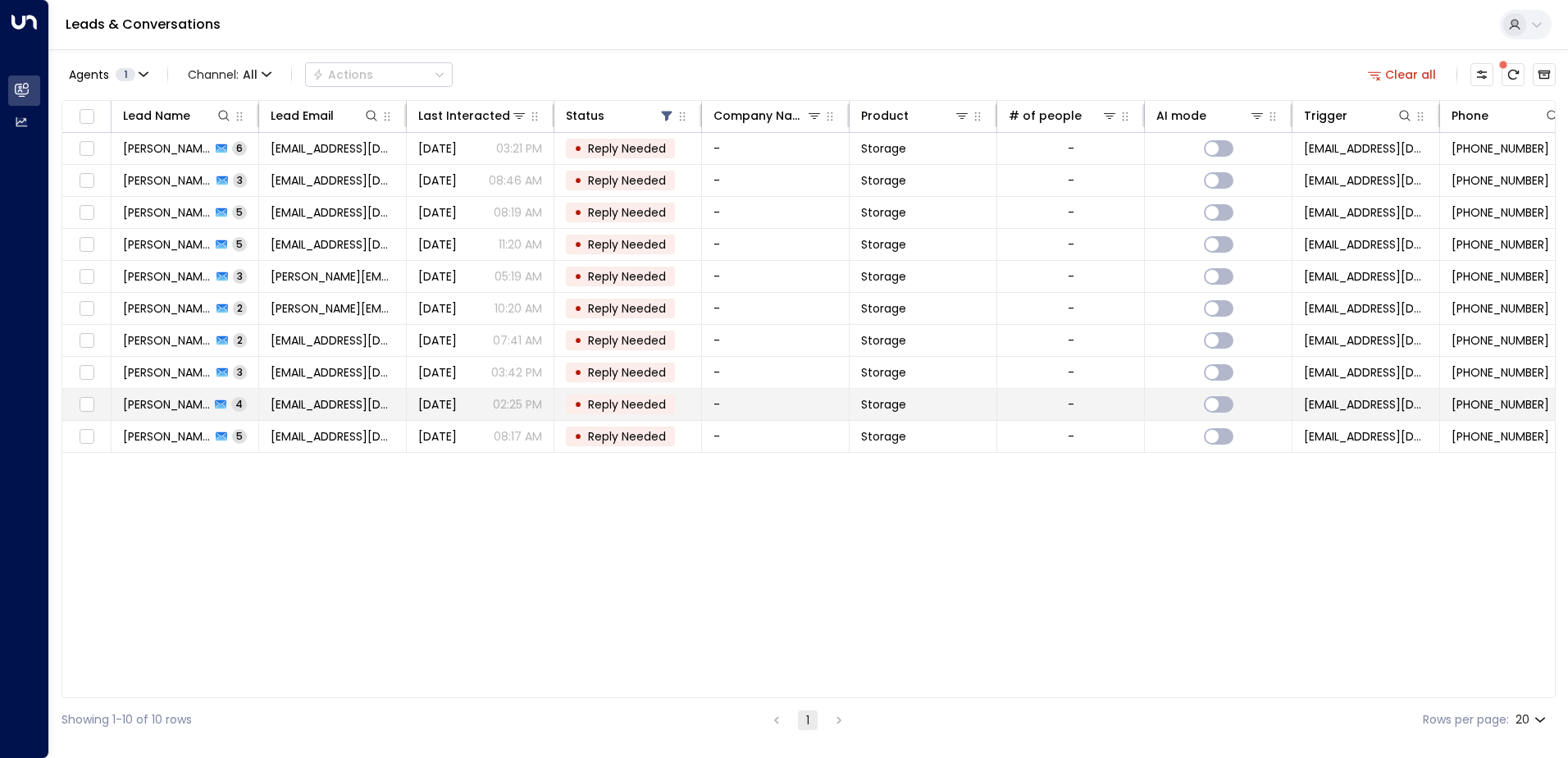
click at [160, 411] on span "[PERSON_NAME]" at bounding box center [166, 404] width 87 height 16
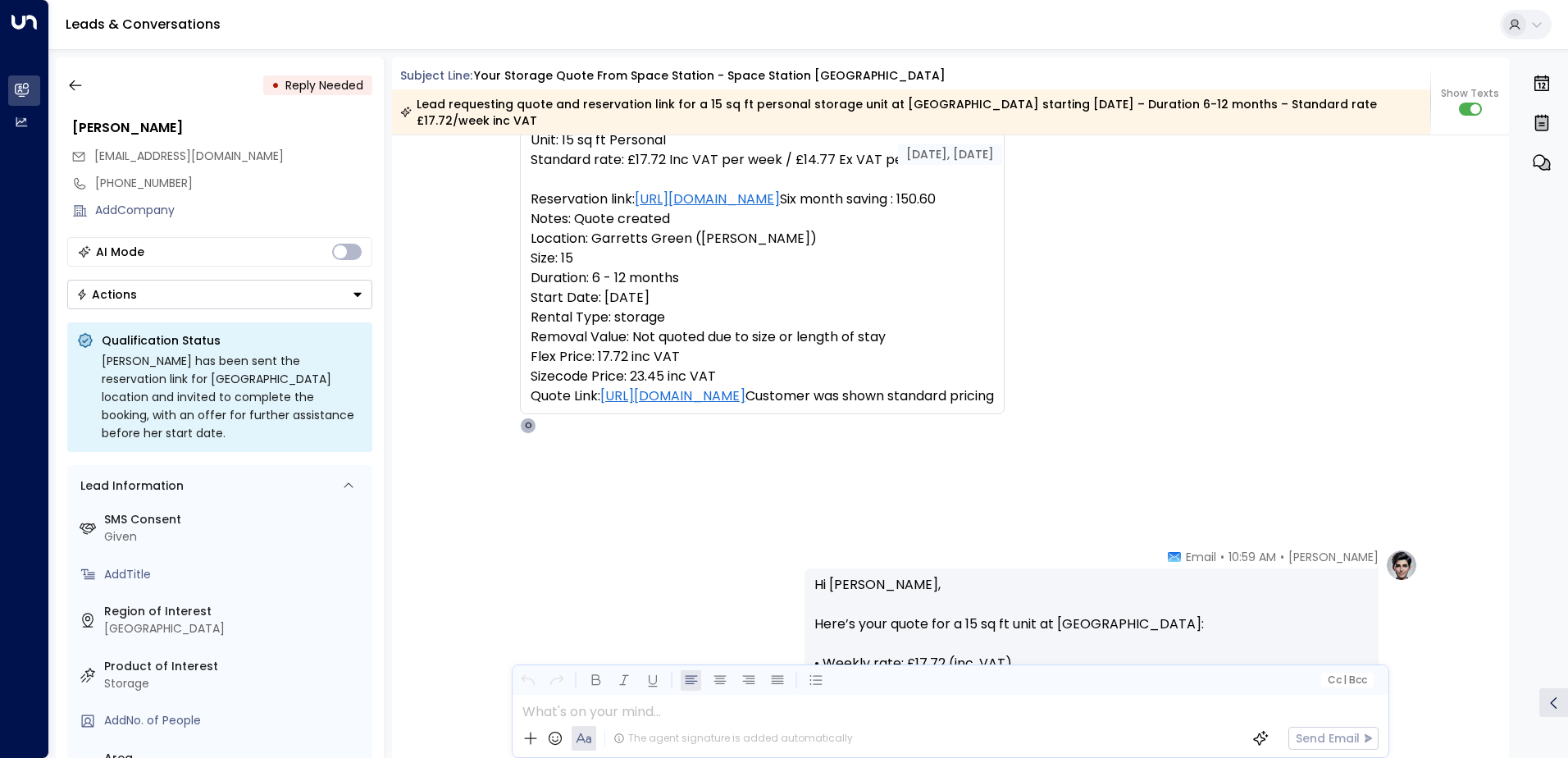
scroll to position [4, 0]
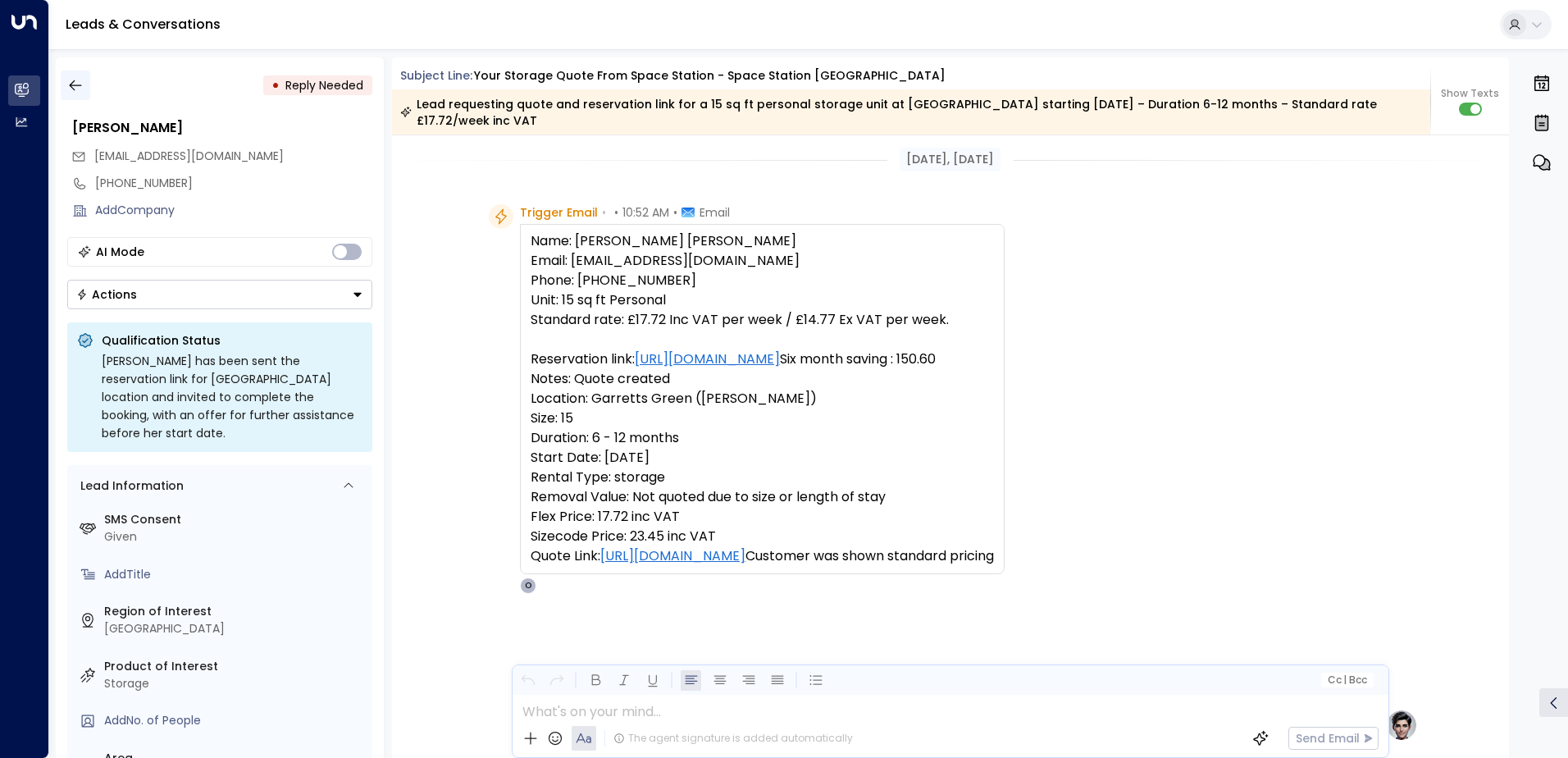
click at [76, 82] on icon "button" at bounding box center [75, 84] width 16 height 16
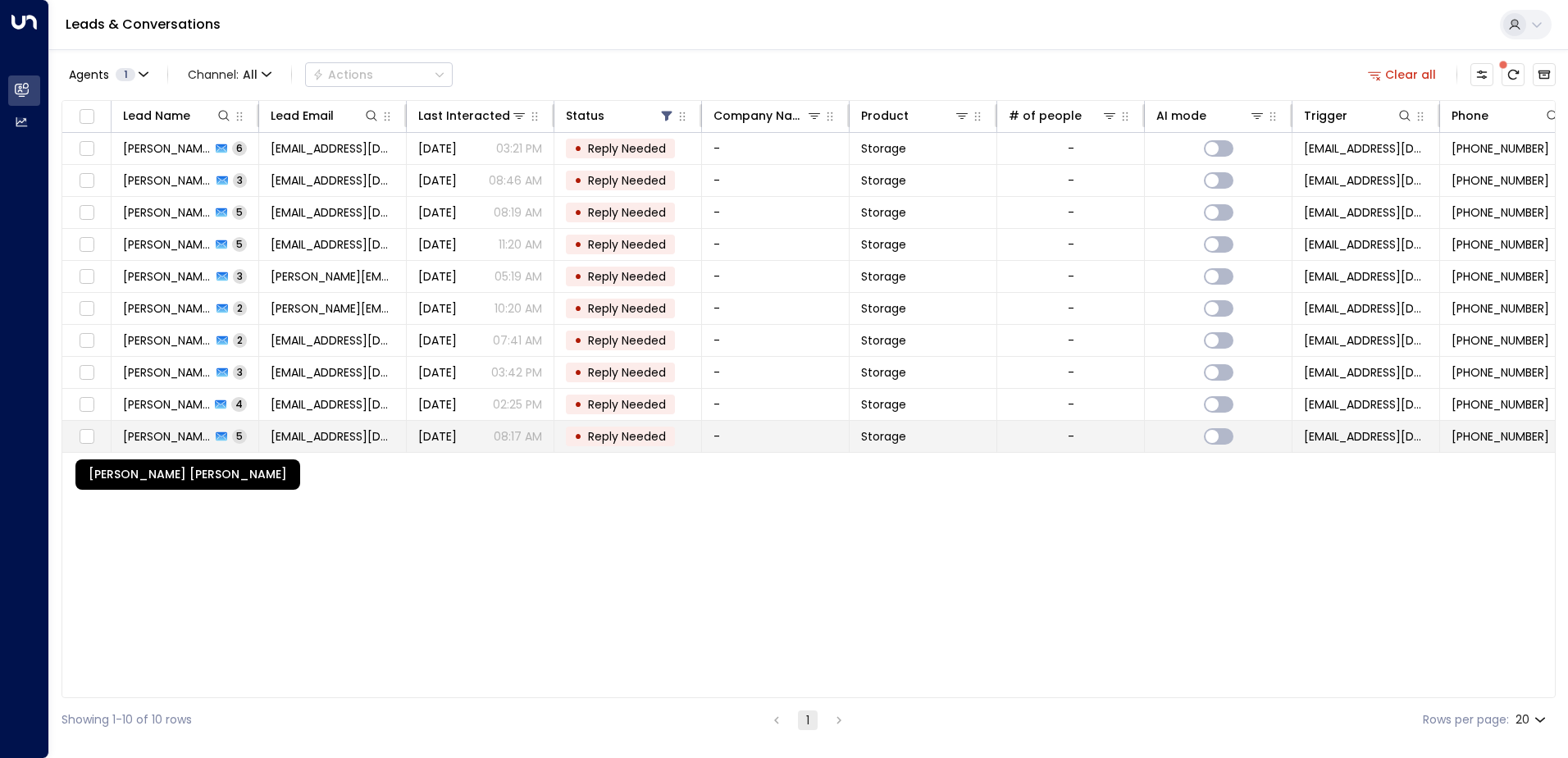
click at [171, 440] on span "[PERSON_NAME] [PERSON_NAME]" at bounding box center [166, 436] width 88 height 16
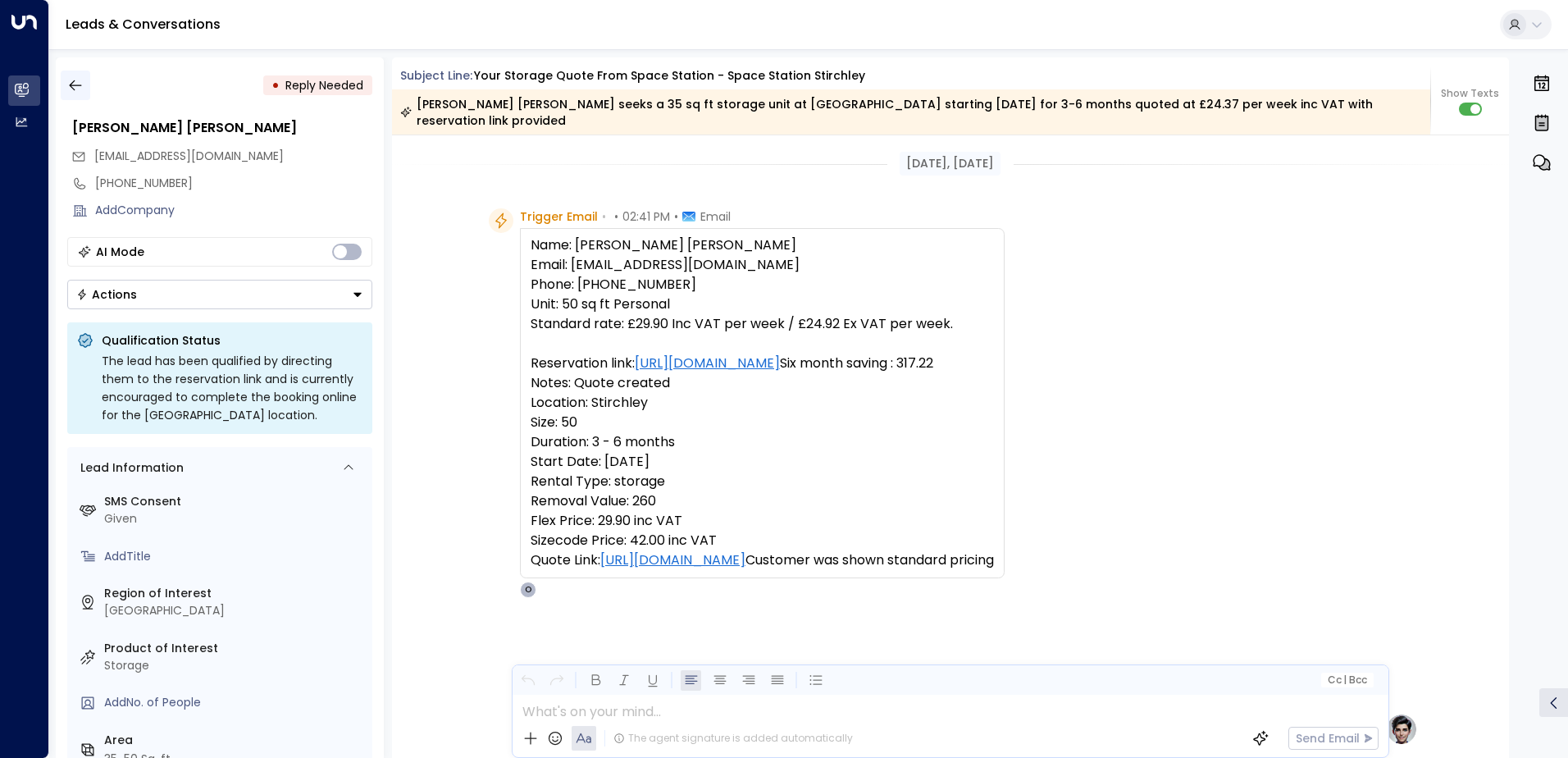
click at [72, 82] on icon "button" at bounding box center [75, 84] width 16 height 16
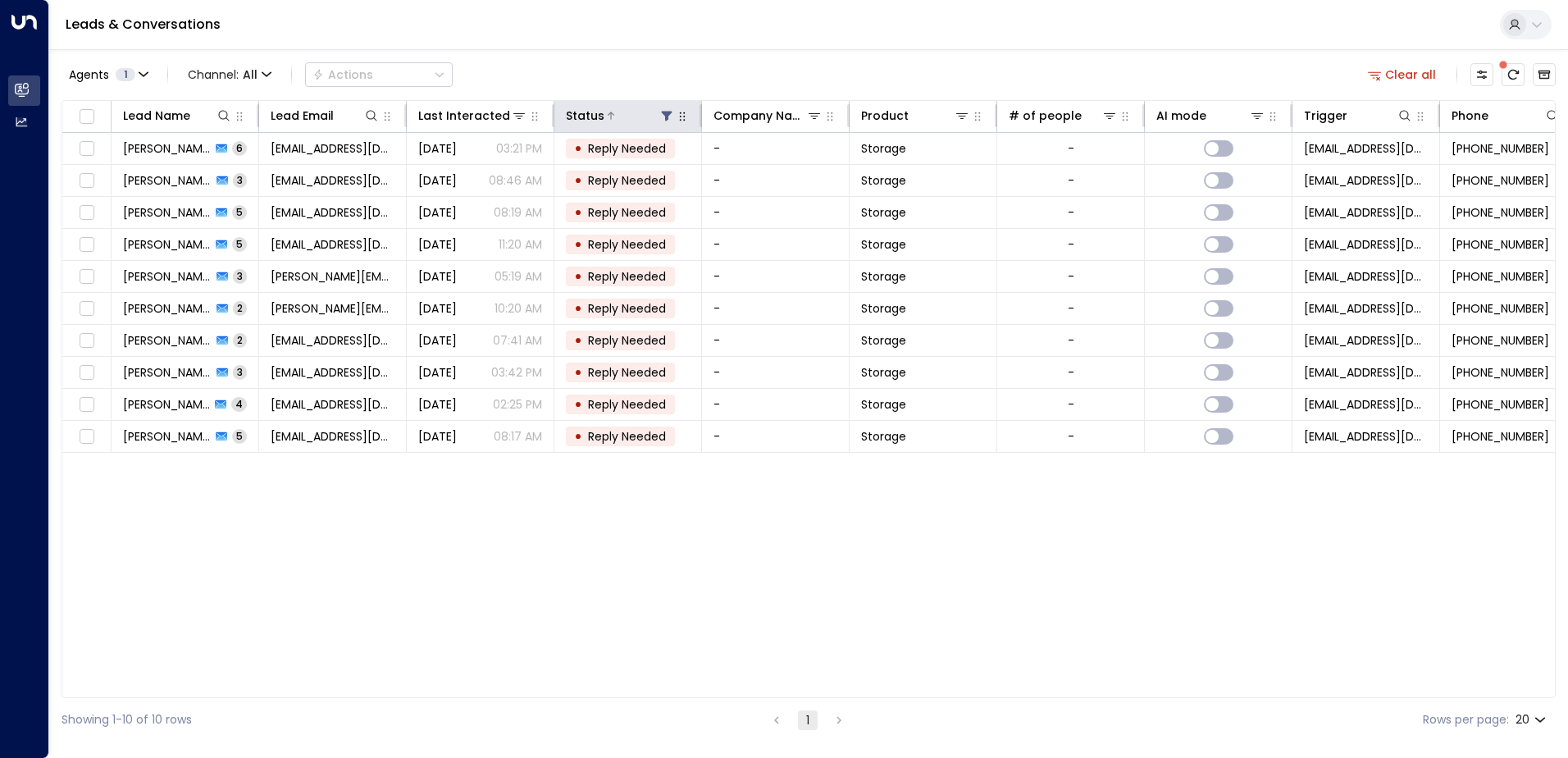
click at [665, 113] on icon at bounding box center [667, 117] width 11 height 10
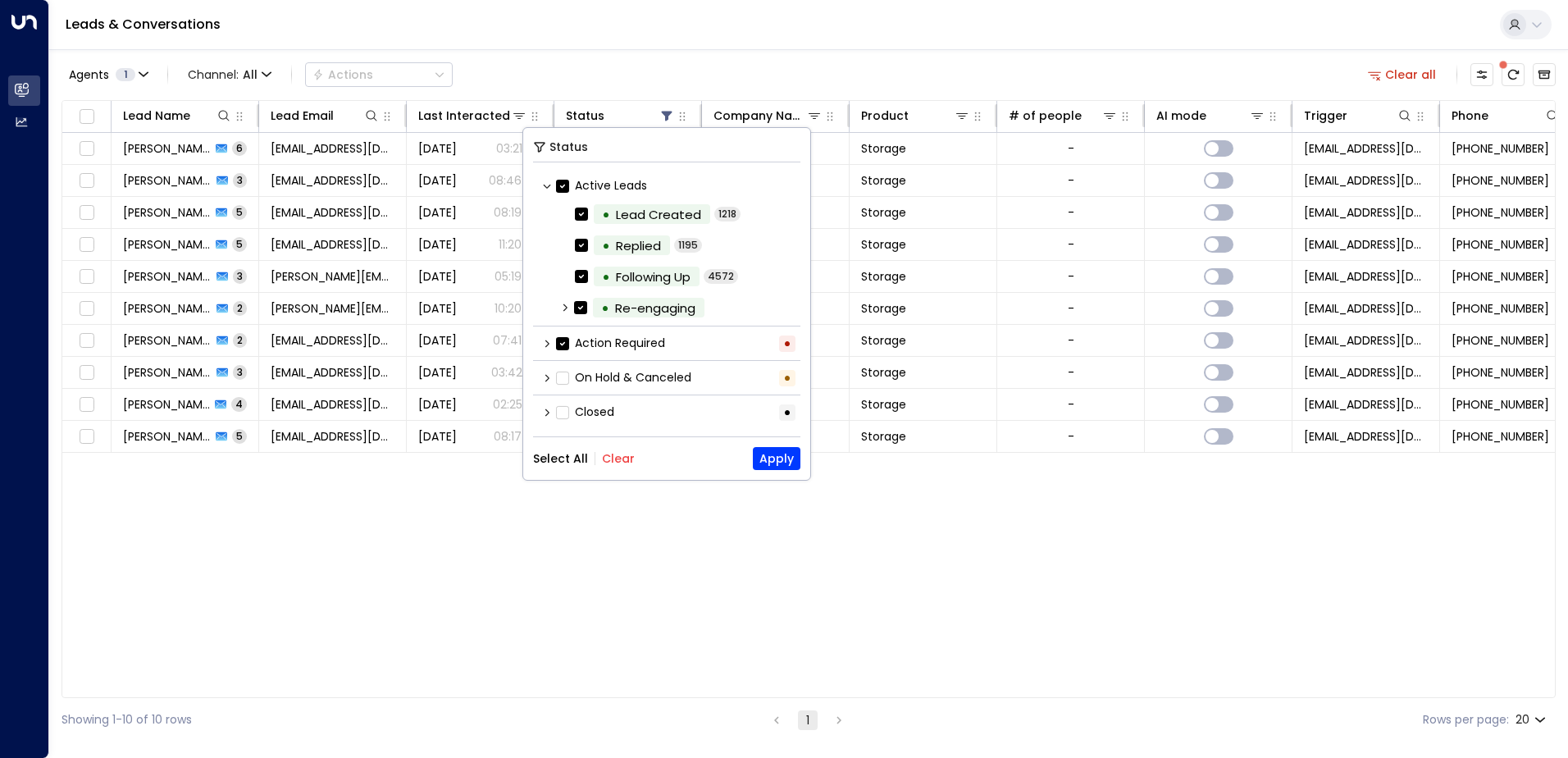
click at [618, 459] on button "Clear" at bounding box center [618, 458] width 32 height 13
click at [570, 457] on button "Select All" at bounding box center [561, 458] width 55 height 13
click at [787, 460] on button "Apply" at bounding box center [776, 458] width 48 height 23
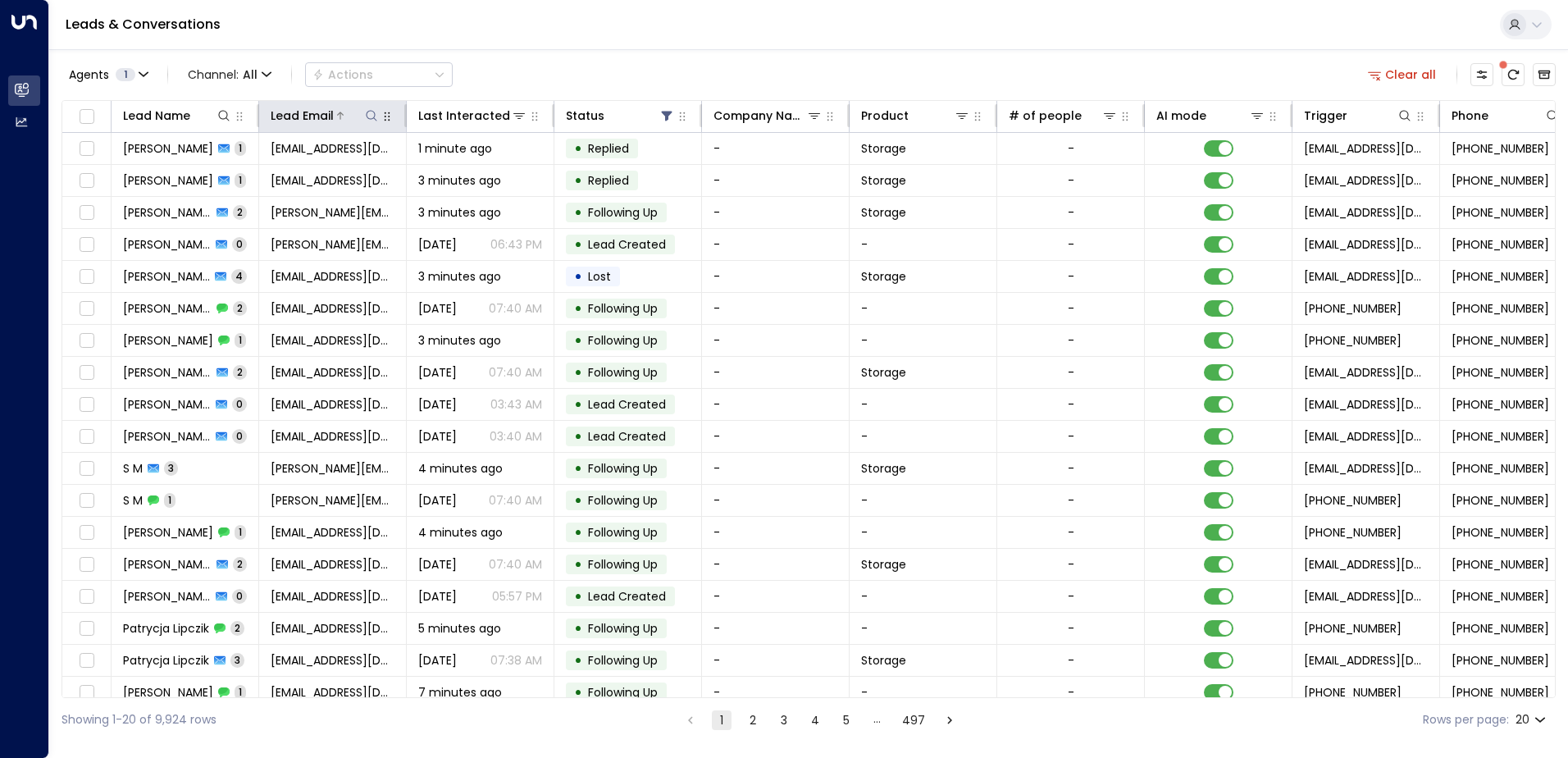
click at [372, 120] on icon at bounding box center [371, 115] width 13 height 13
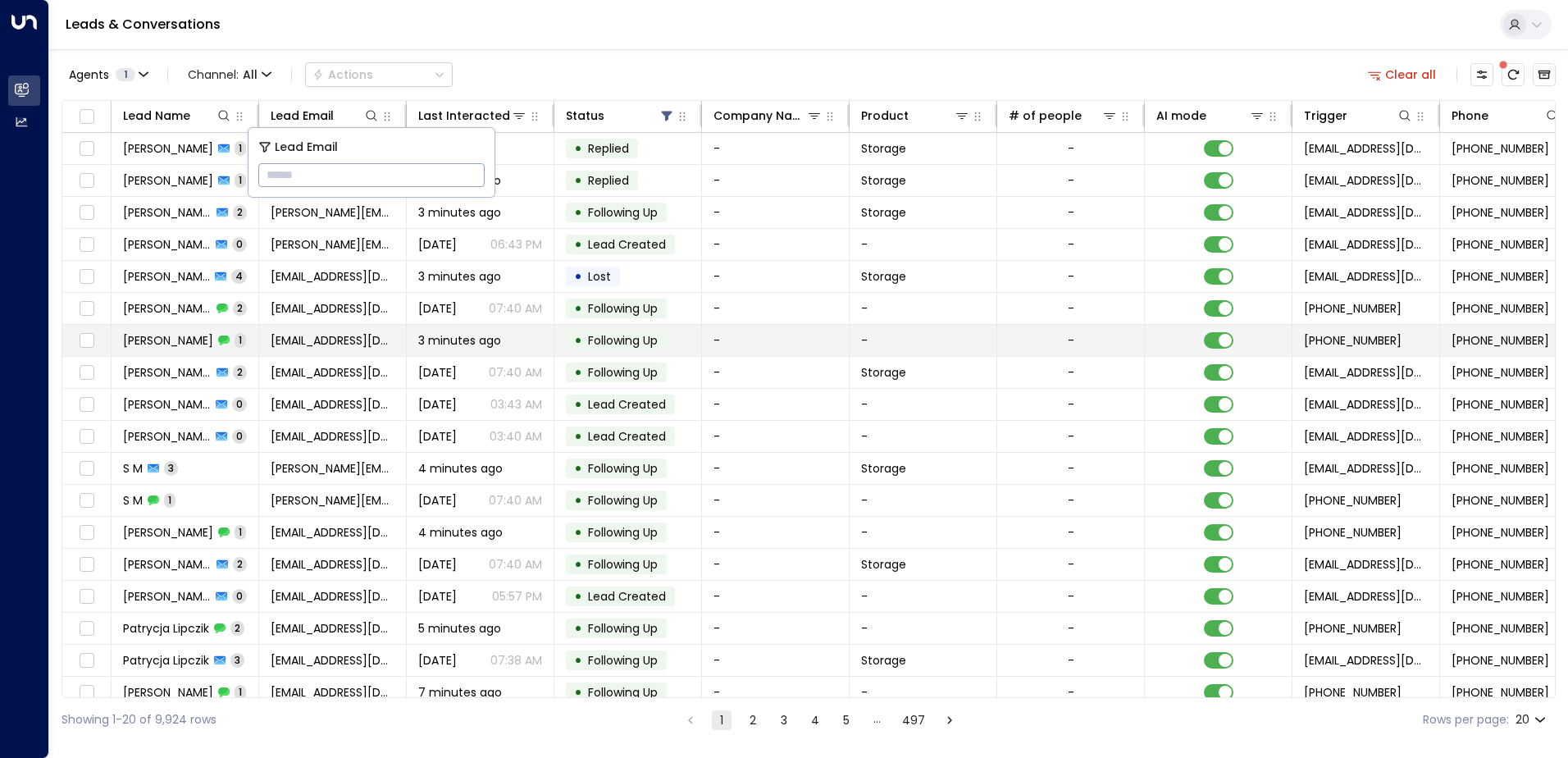
type input "**********"
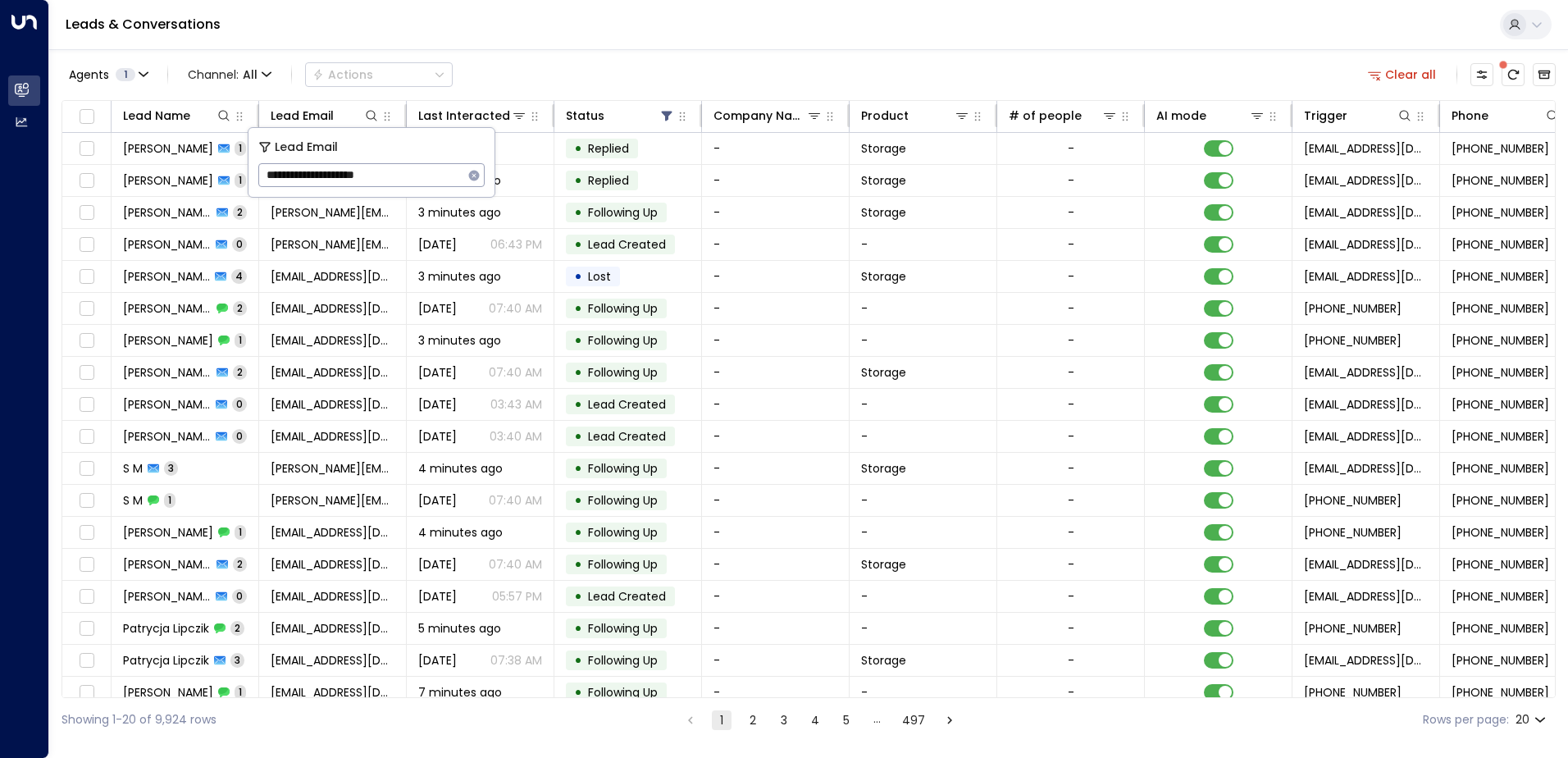
click at [487, 52] on div "Agents 1 Channel: All Actions Clear all Lead Name Lead Email Last Interacted St…" at bounding box center [808, 396] width 1494 height 692
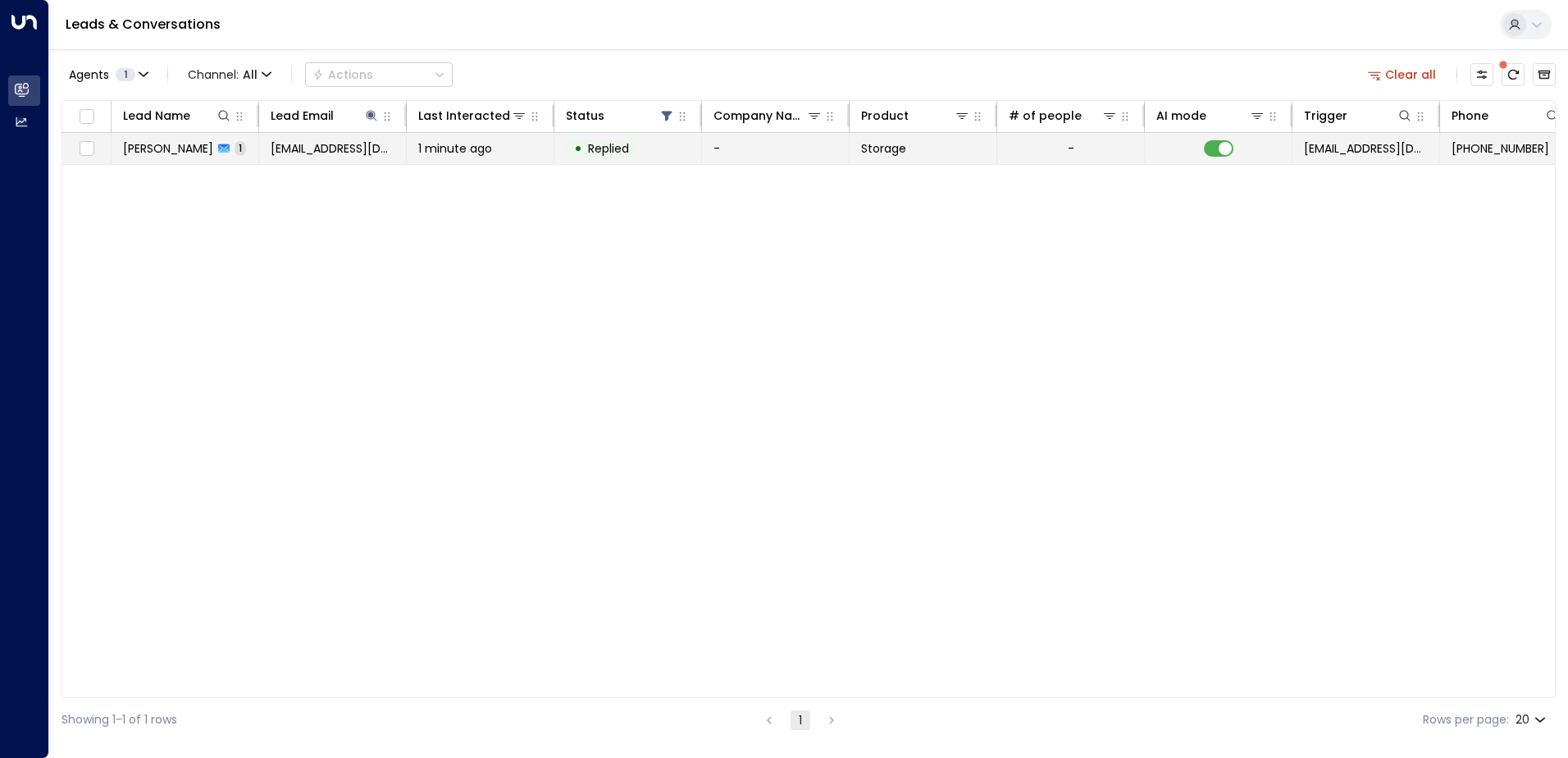
click at [193, 149] on span "[PERSON_NAME]" at bounding box center [168, 148] width 90 height 16
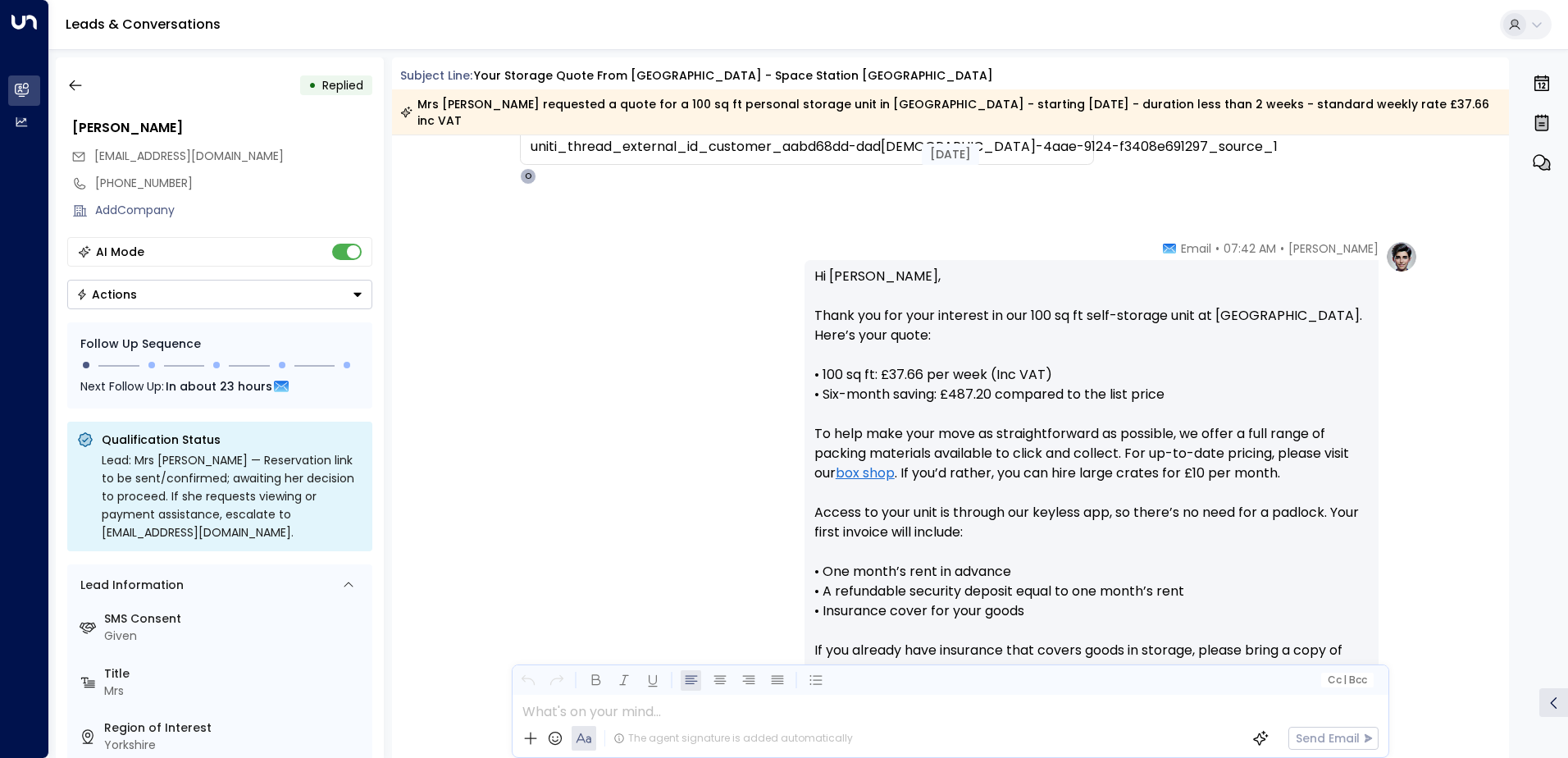
scroll to position [805, 0]
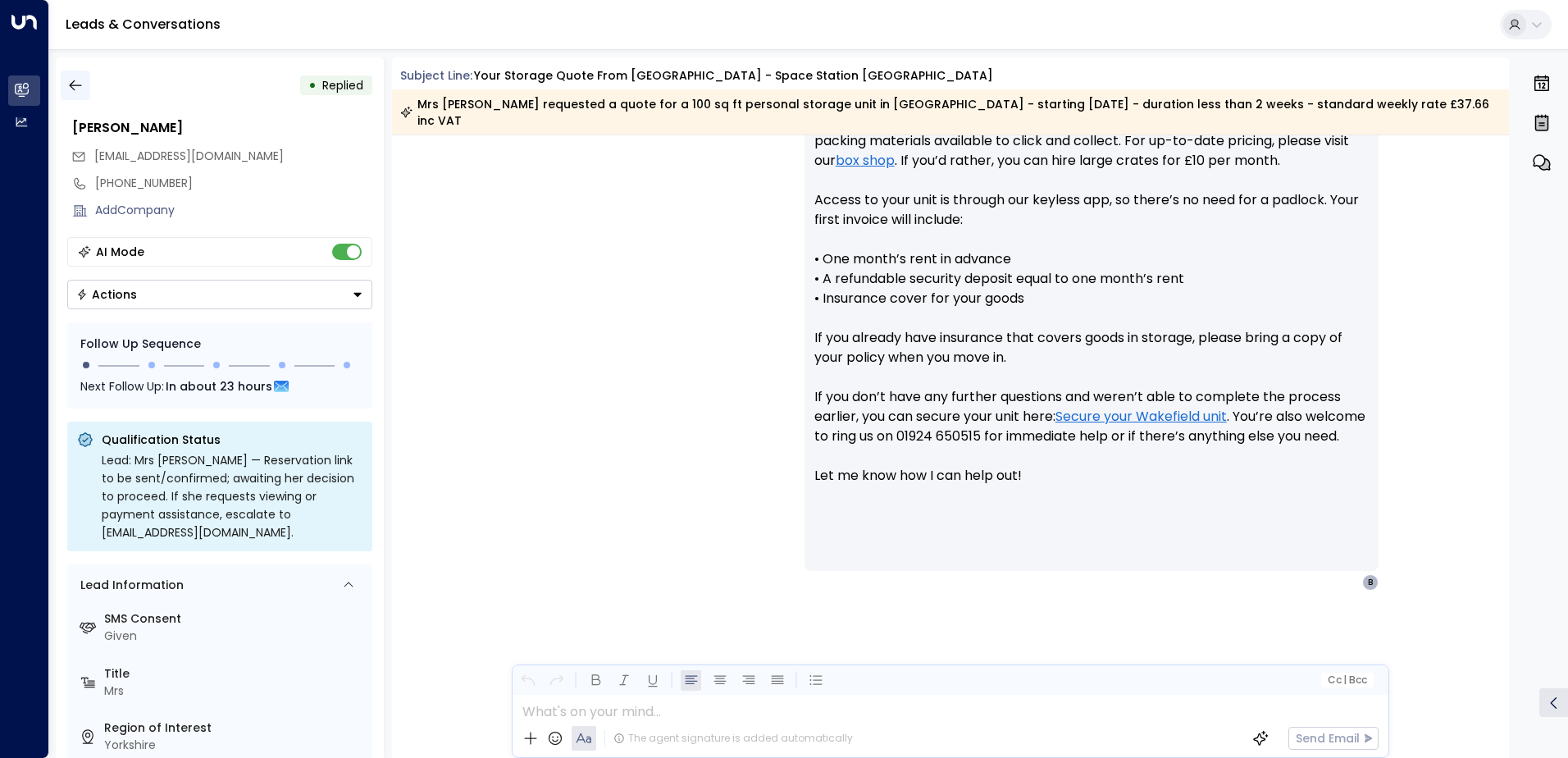
click at [72, 84] on icon "button" at bounding box center [75, 85] width 12 height 11
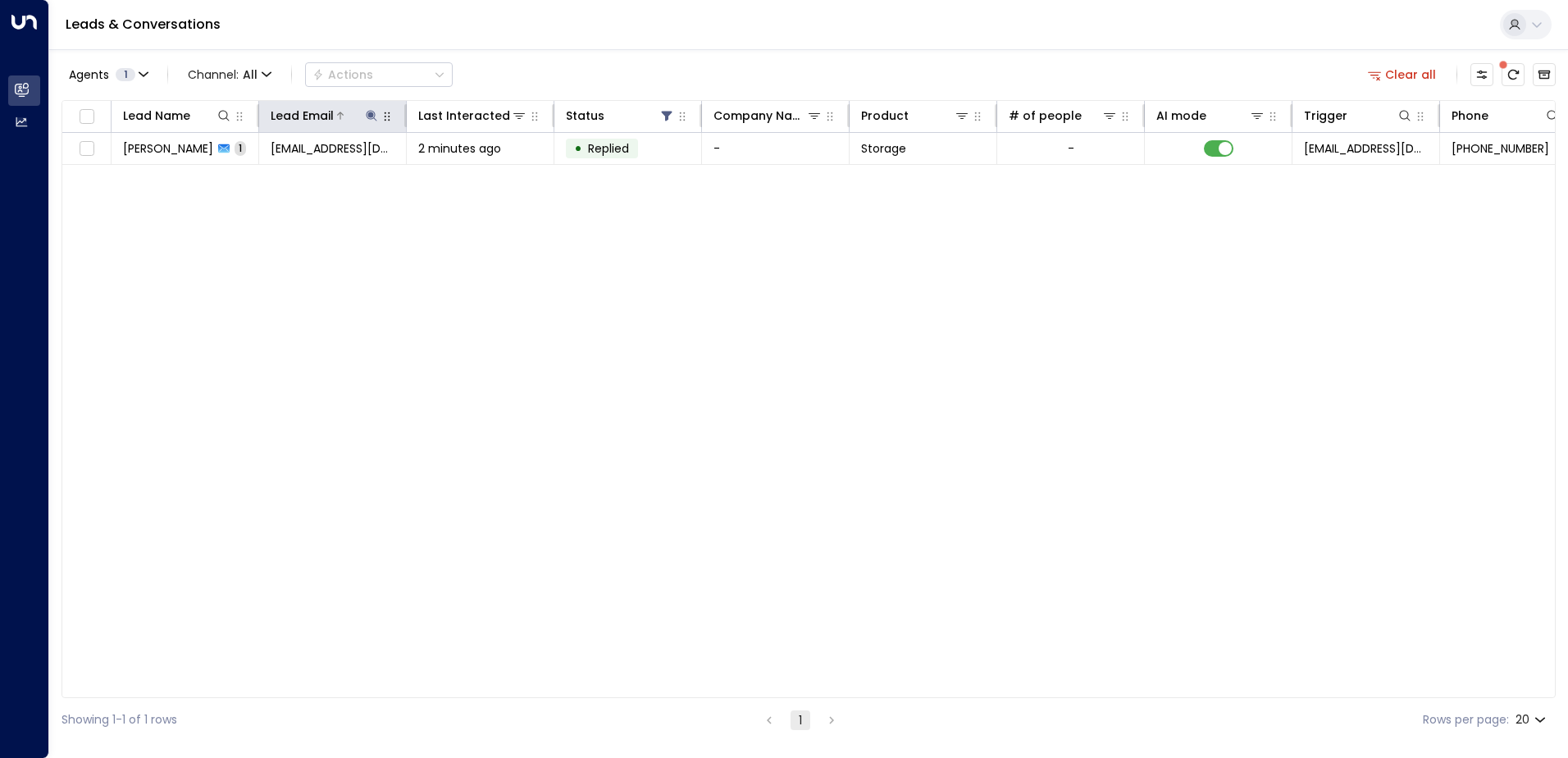
click at [372, 120] on icon at bounding box center [371, 115] width 13 height 13
click at [476, 176] on icon "button" at bounding box center [474, 175] width 11 height 11
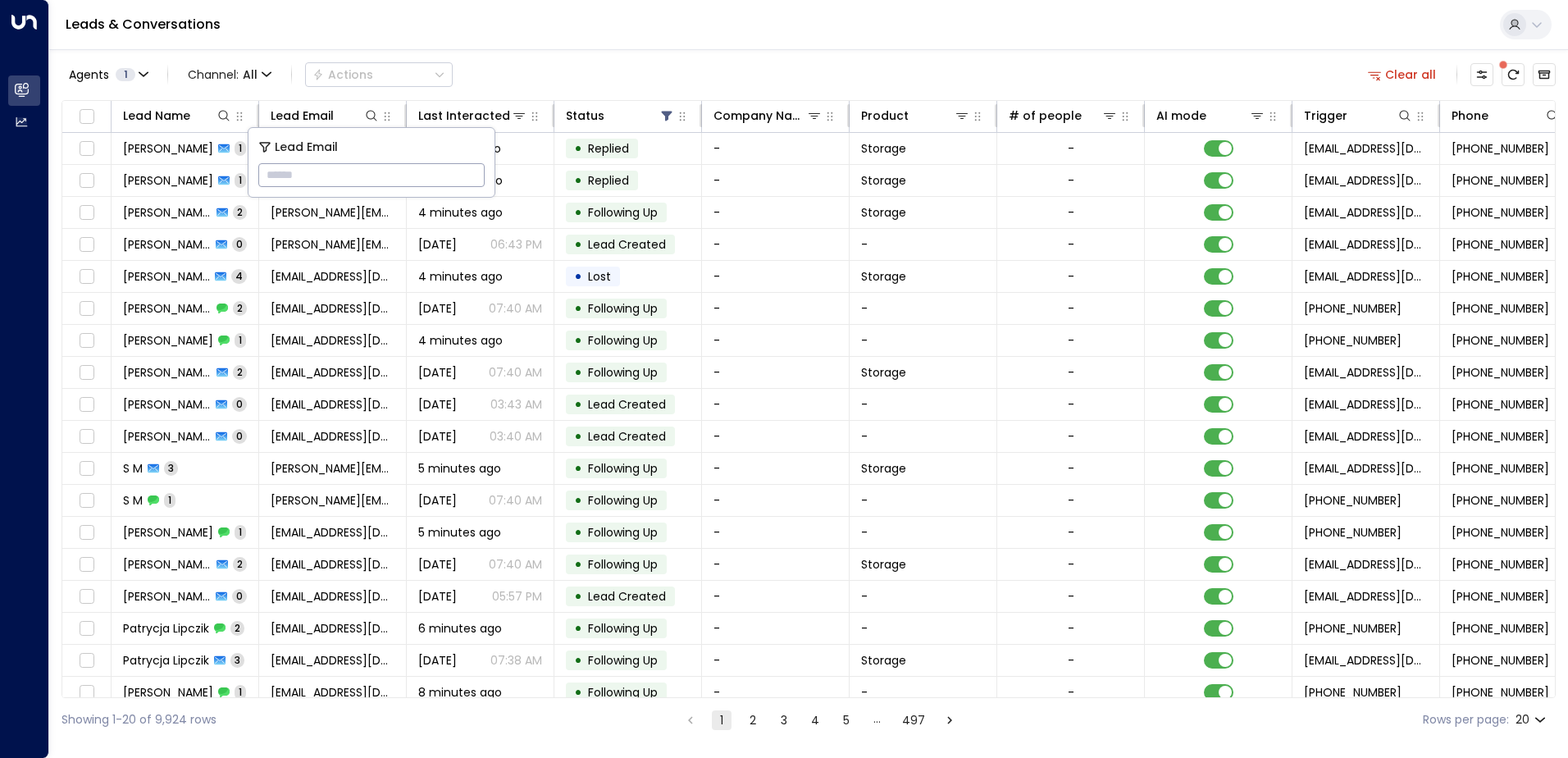
click at [624, 49] on div "Leads & Conversations" at bounding box center [809, 25] width 1519 height 50
click at [665, 116] on icon at bounding box center [667, 117] width 11 height 10
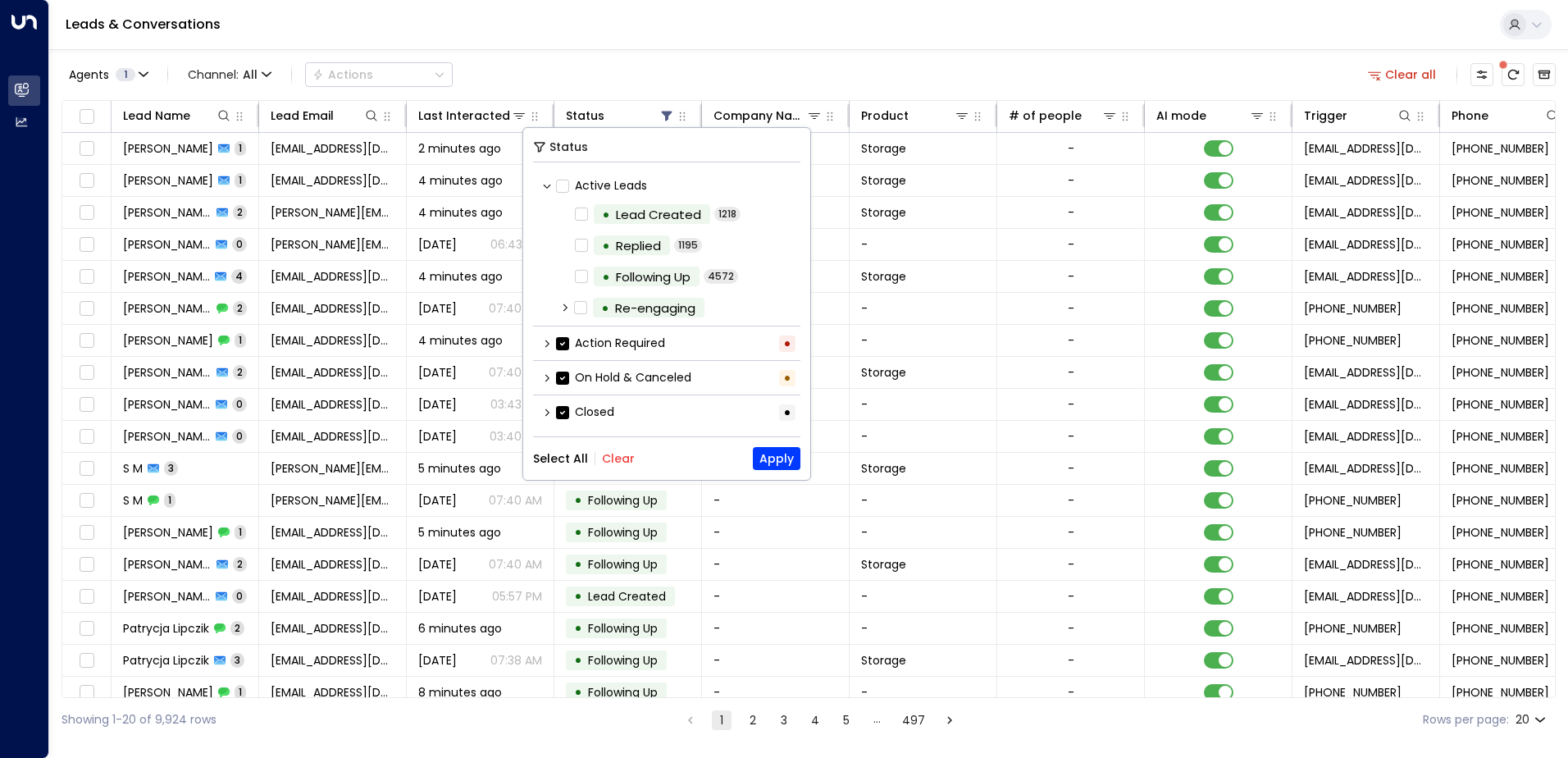
click at [597, 340] on label "Action Required" at bounding box center [610, 344] width 109 height 17
click at [620, 461] on button "Clear" at bounding box center [618, 458] width 32 height 13
click at [767, 459] on button "Apply" at bounding box center [776, 458] width 48 height 23
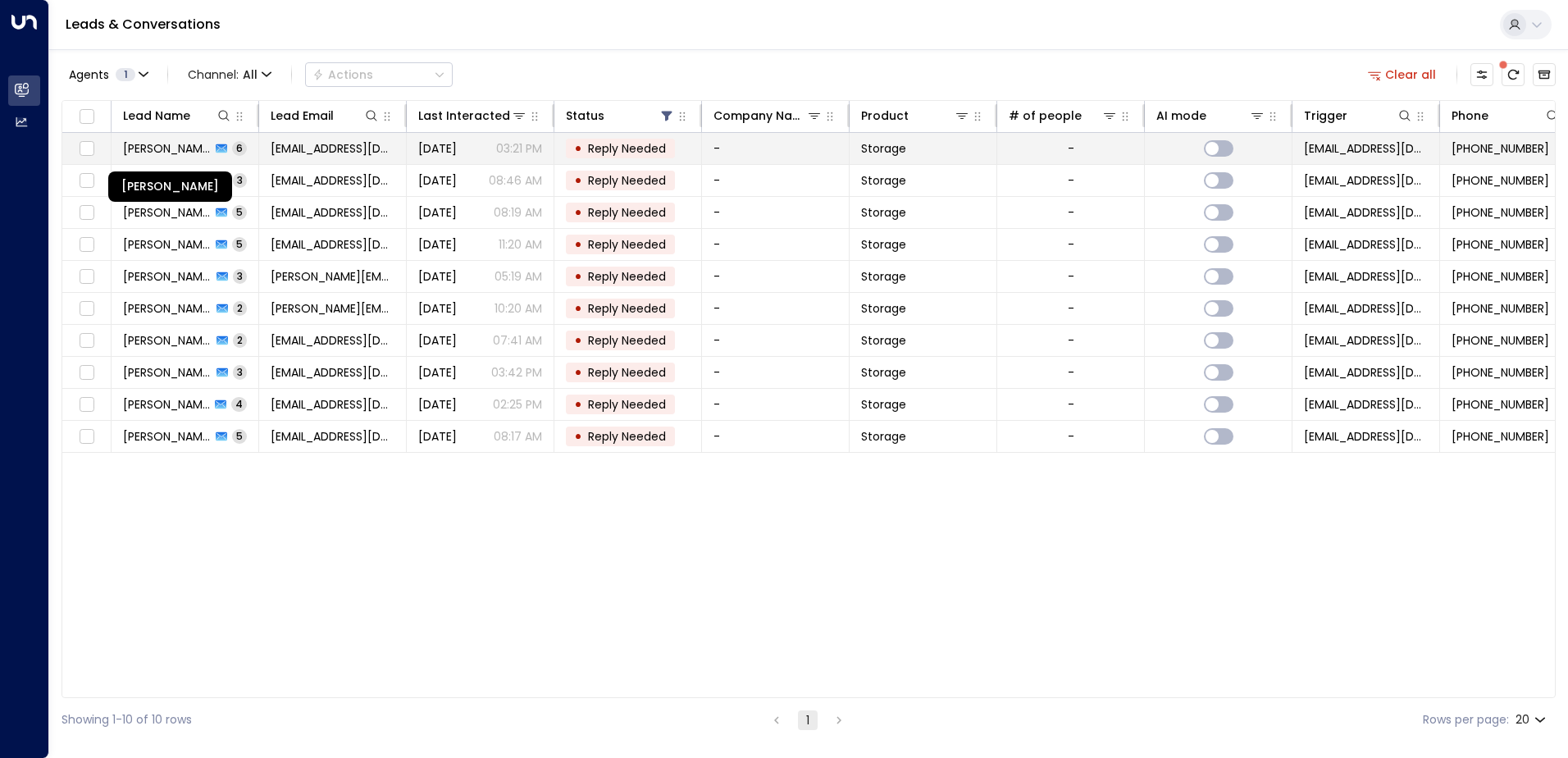
click at [179, 151] on span "[PERSON_NAME]" at bounding box center [166, 148] width 88 height 16
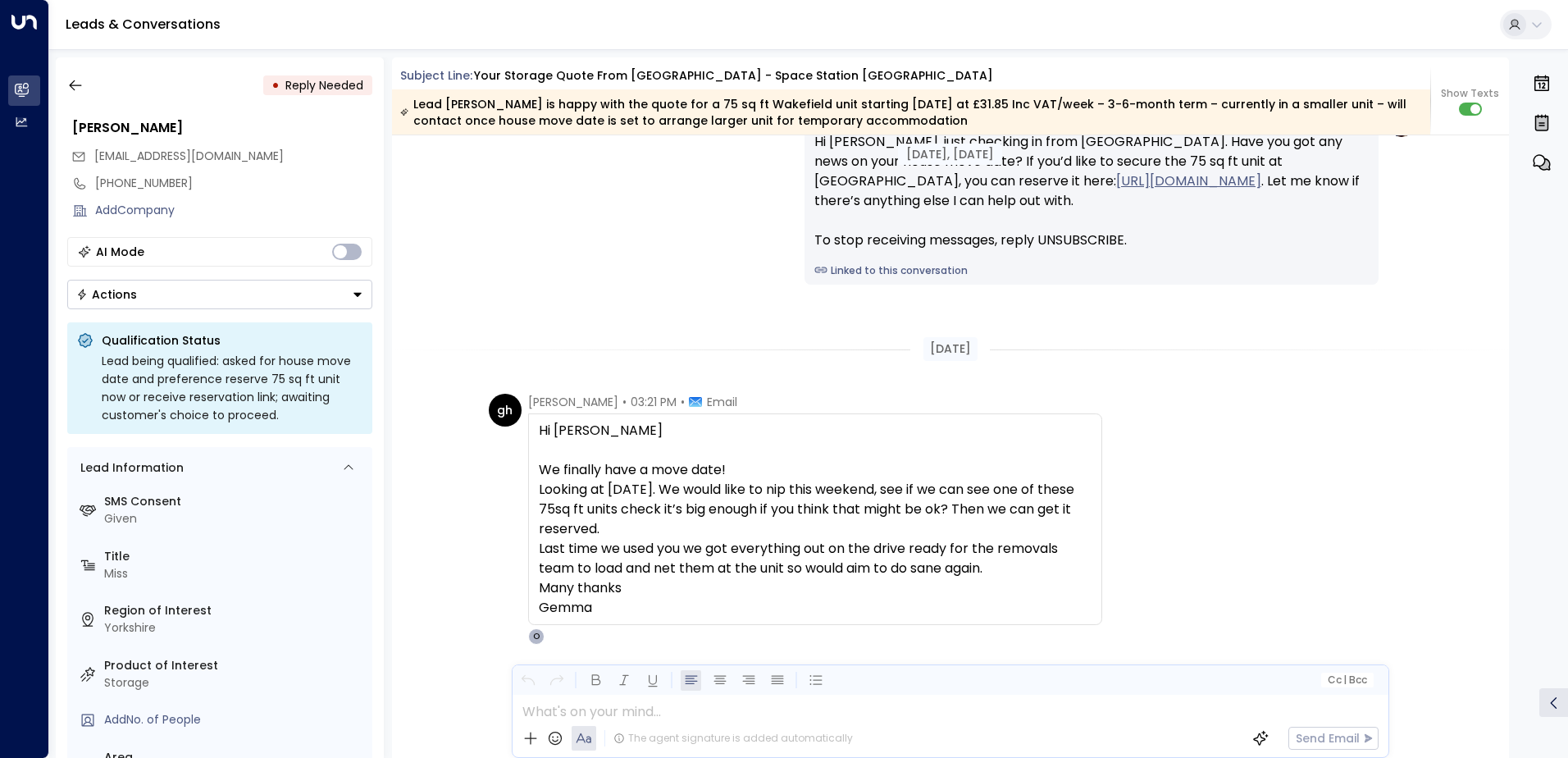
scroll to position [3055, 0]
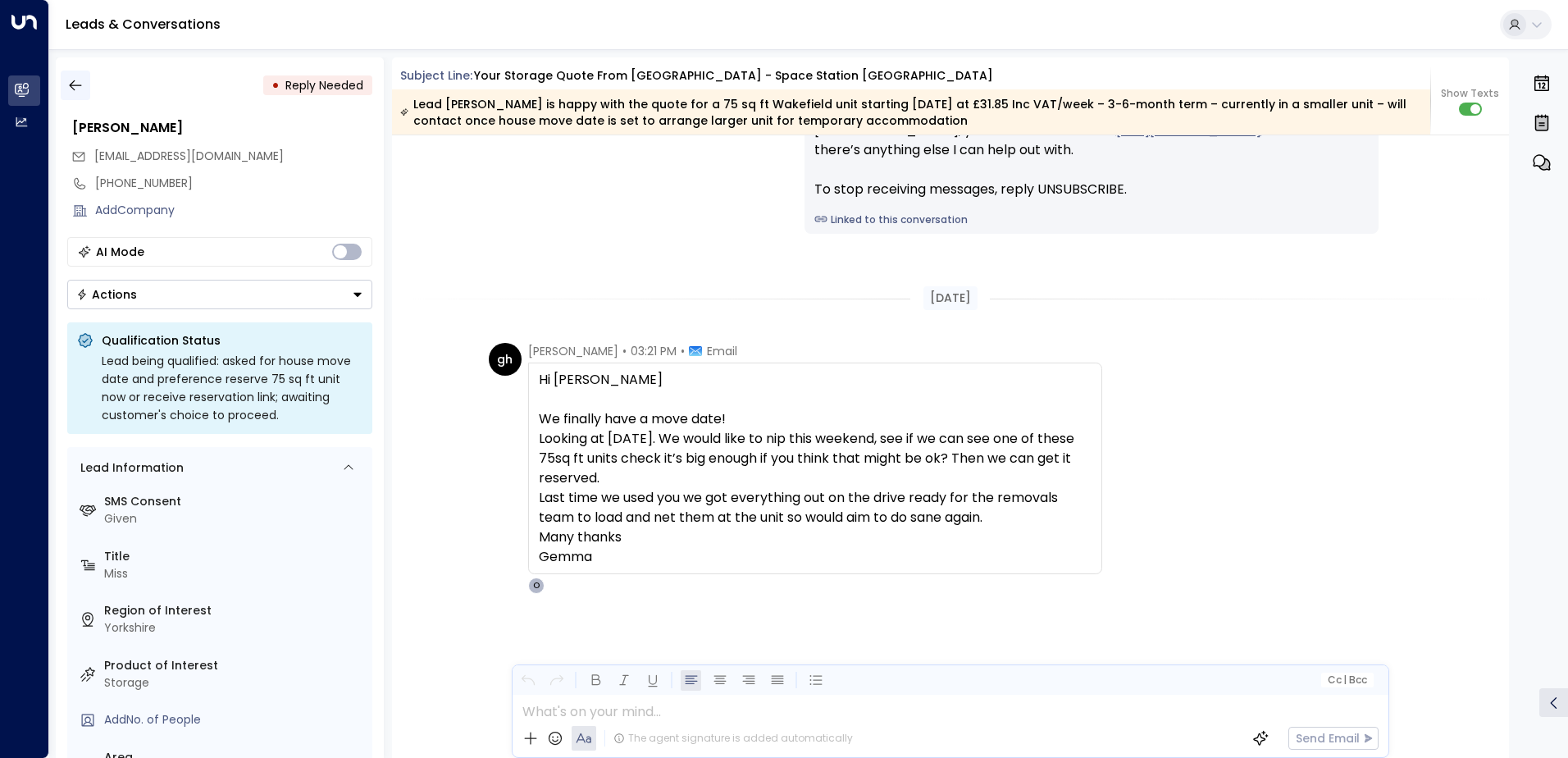
click at [78, 86] on icon "button" at bounding box center [75, 84] width 16 height 16
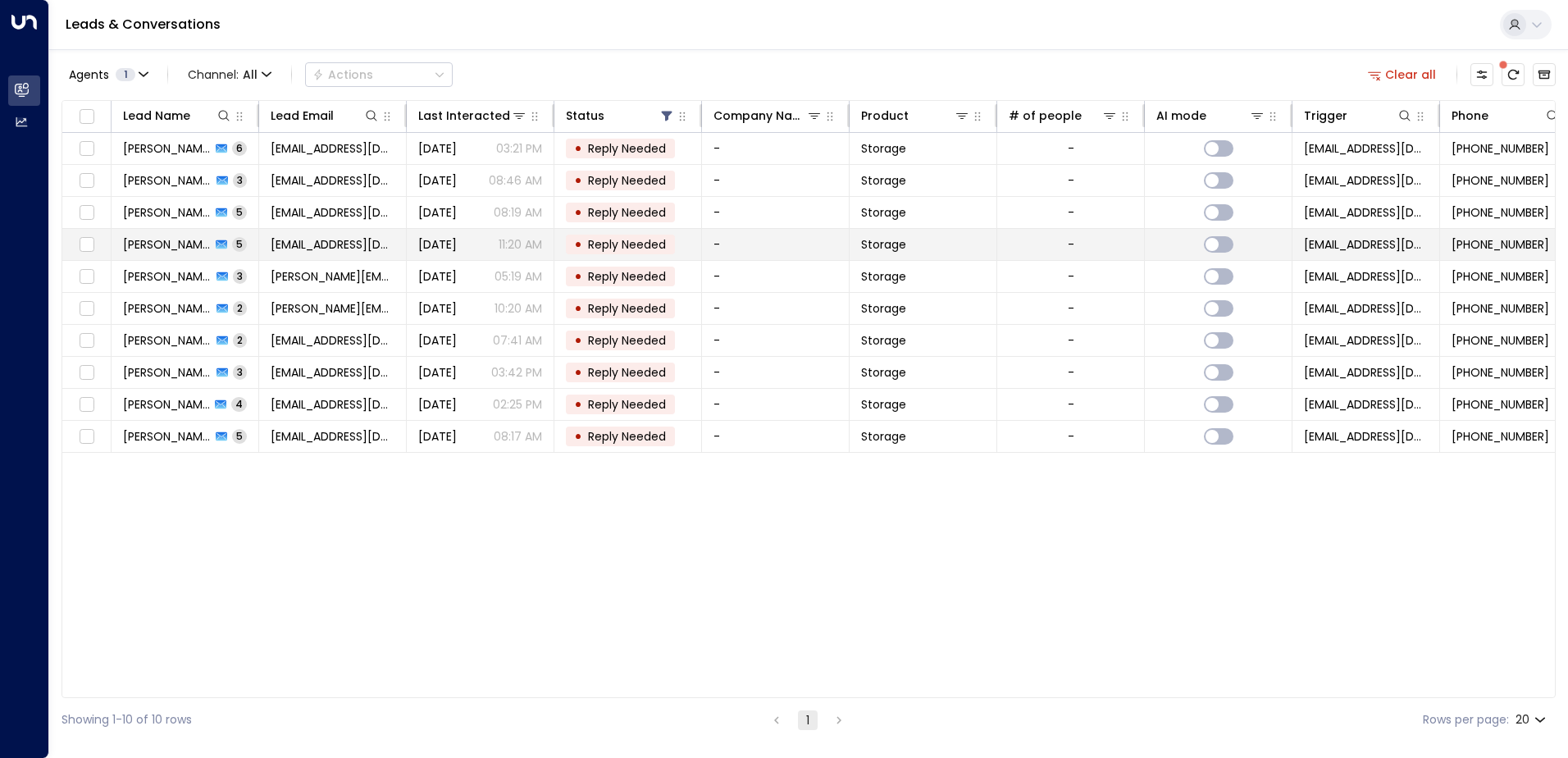
click at [179, 240] on span "[PERSON_NAME]" at bounding box center [166, 244] width 88 height 16
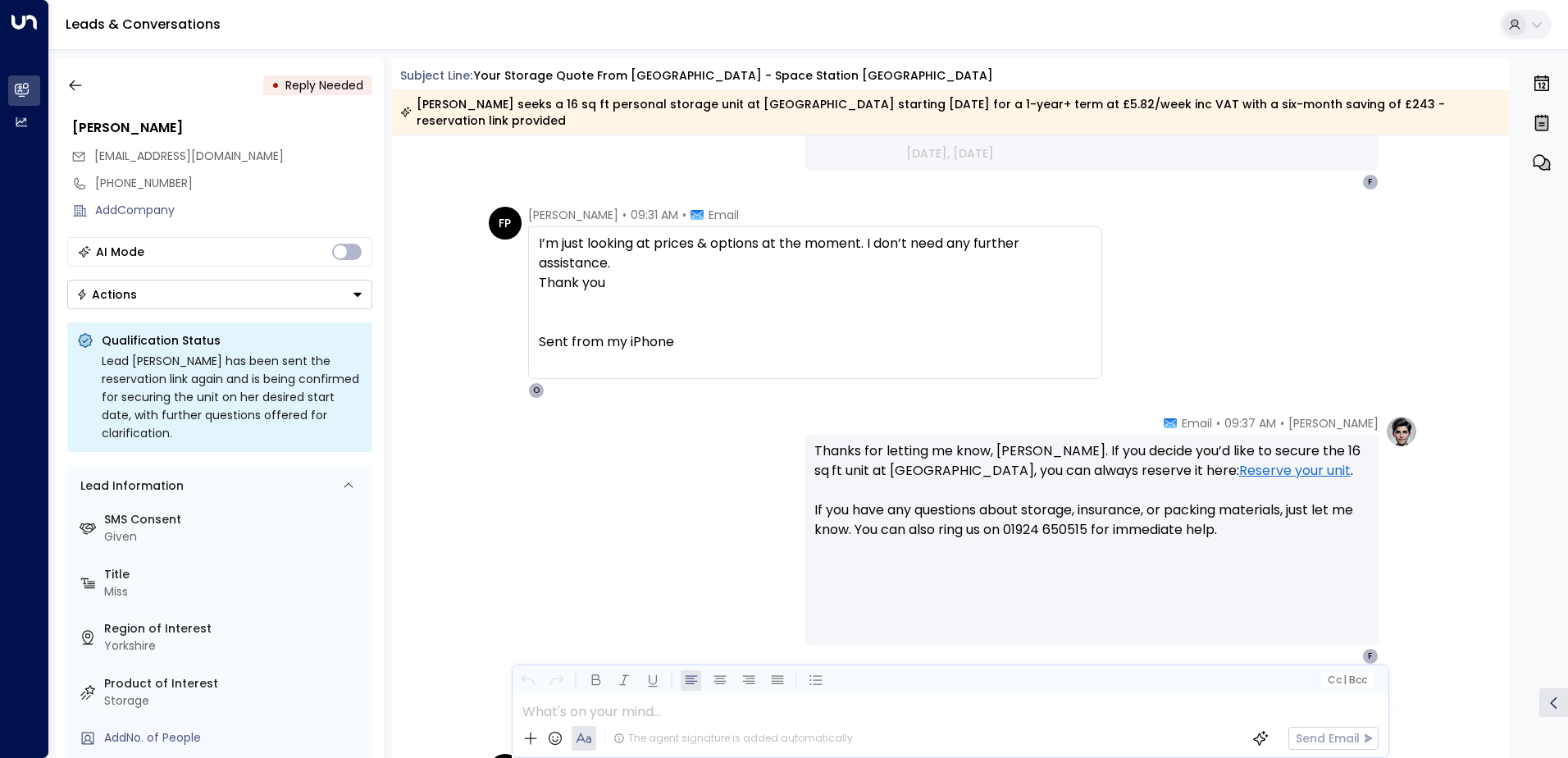
scroll to position [1880, 0]
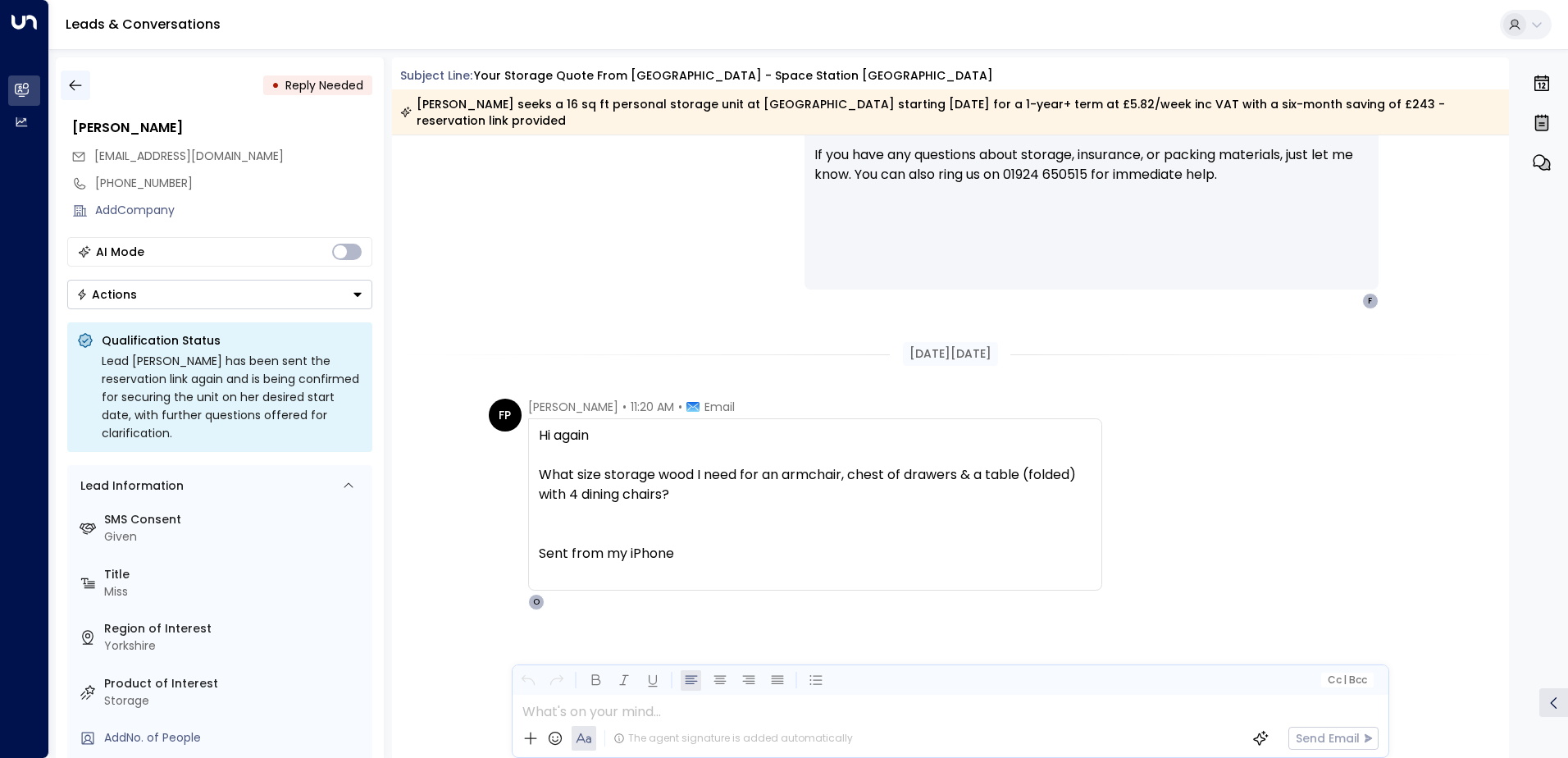
click at [76, 88] on icon "button" at bounding box center [75, 84] width 16 height 16
